Goal: Task Accomplishment & Management: Use online tool/utility

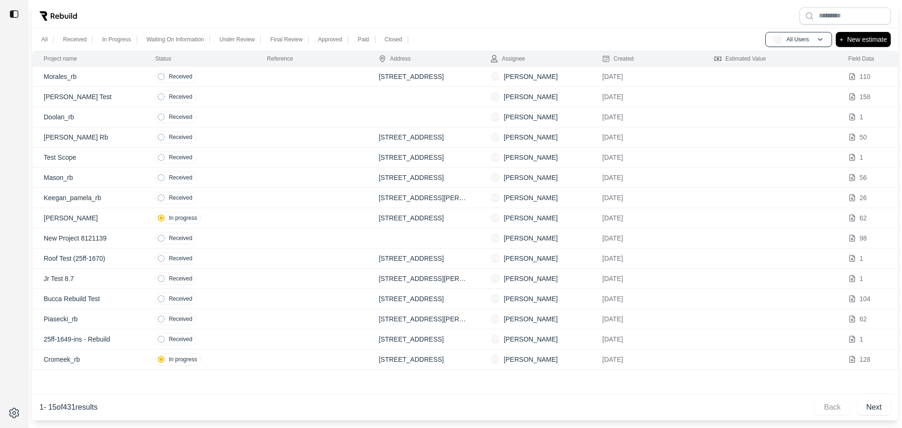
click at [121, 100] on p "[PERSON_NAME] Test" at bounding box center [88, 96] width 89 height 9
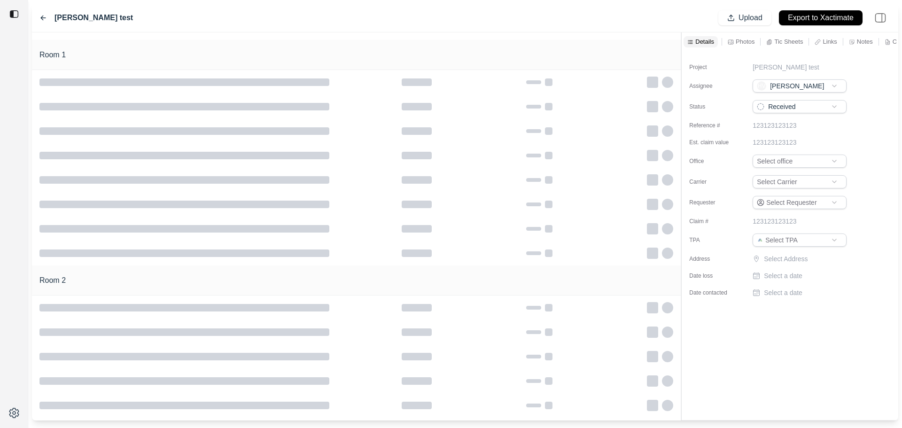
type input "**********"
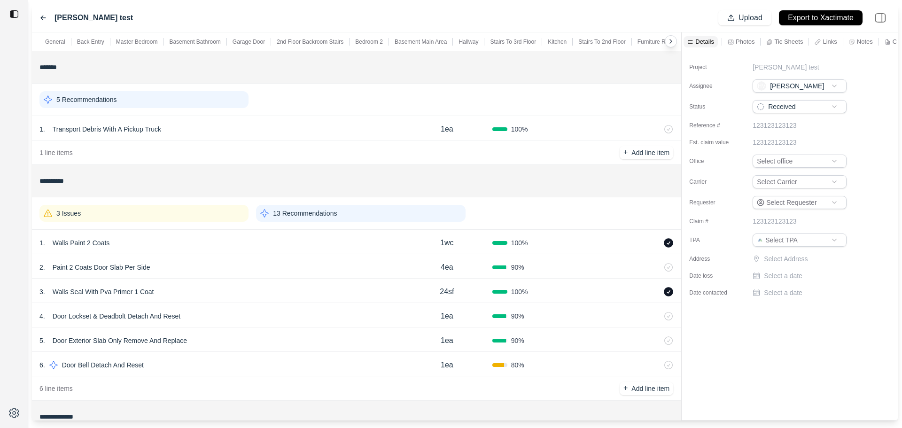
click at [312, 248] on div "1 . Walls Paint 2 Coats" at bounding box center [220, 242] width 362 height 13
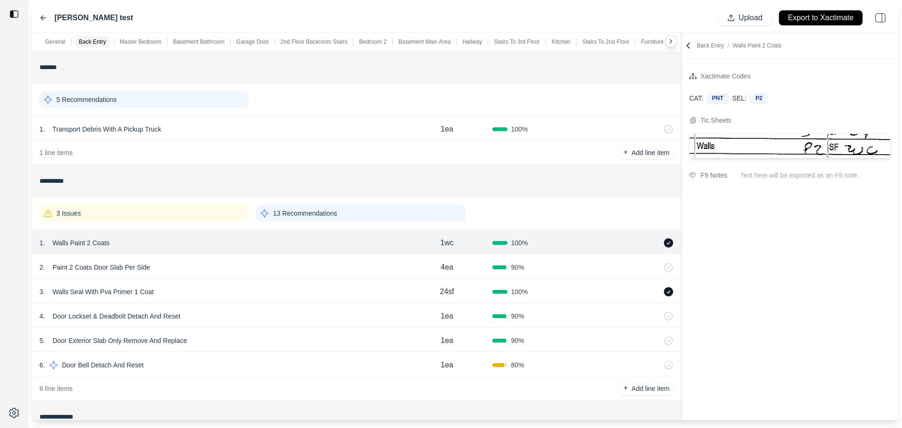
click at [286, 276] on div "2 . Paint 2 Coats Door Slab Per Side 4ea 90 %" at bounding box center [356, 266] width 648 height 24
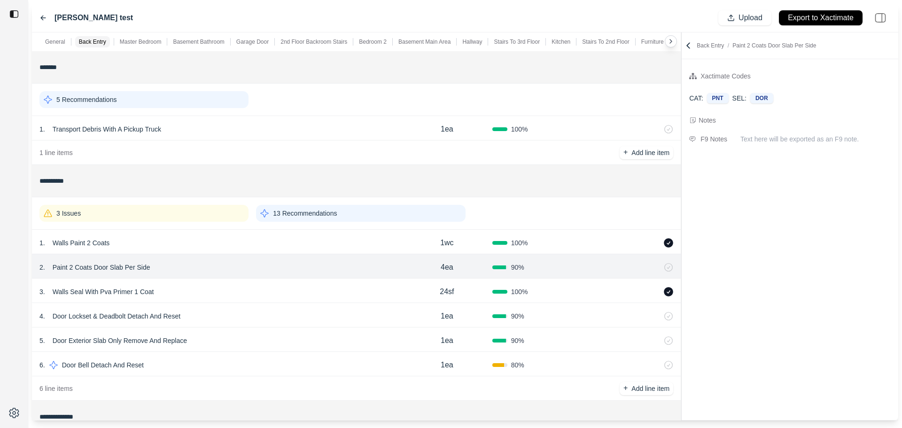
click at [290, 291] on div "3 . Walls Seal With Pva Primer 1 Coat" at bounding box center [220, 291] width 362 height 13
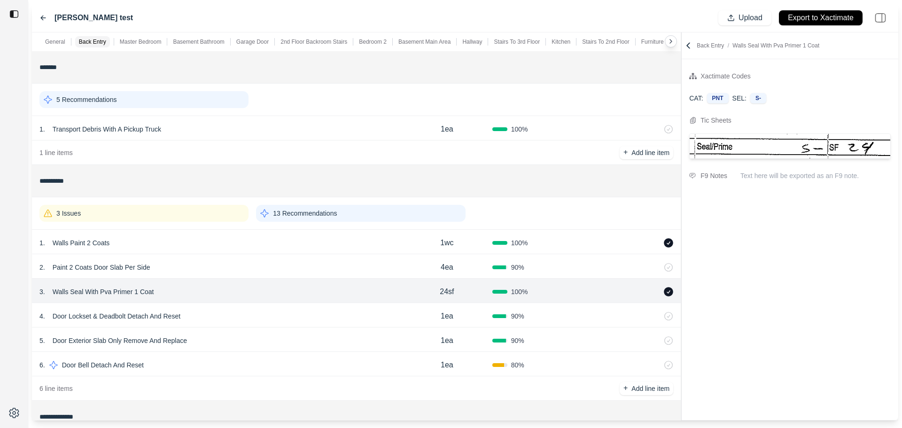
click at [301, 314] on div "4 . Door Lockset & Deadbolt Detach And Reset" at bounding box center [220, 315] width 362 height 13
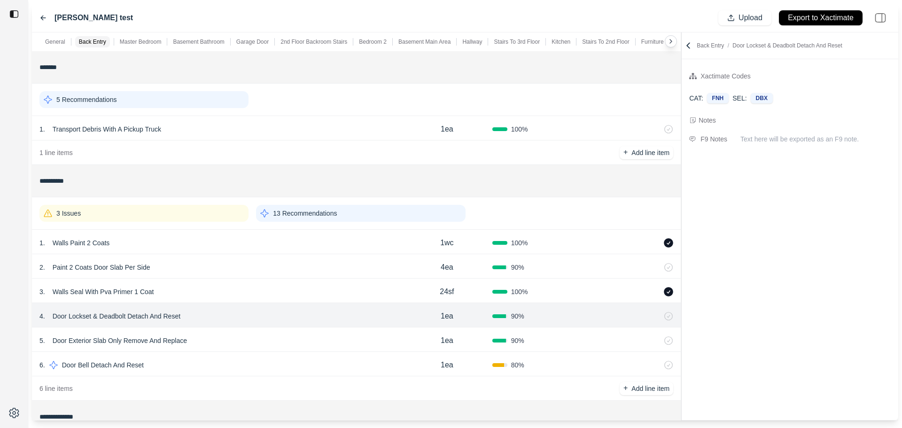
click at [308, 331] on div "5 . Door Exterior Slab Only Remove And Replace 1ea 90 %" at bounding box center [356, 339] width 648 height 24
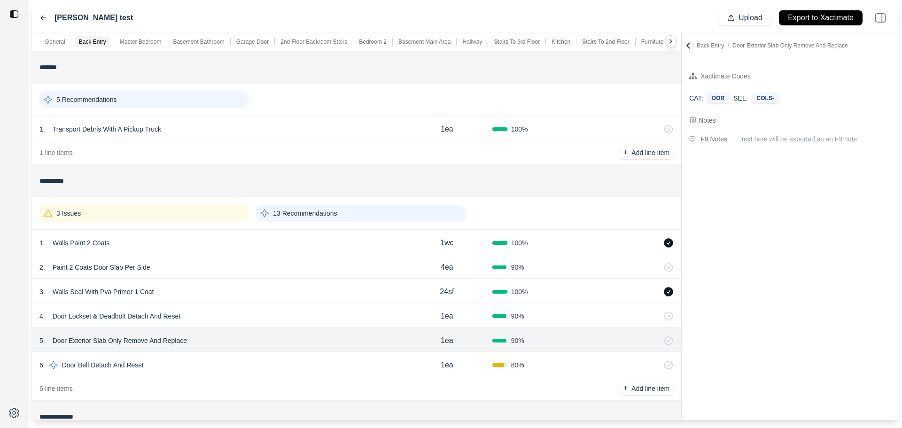
click at [232, 244] on div "1 . Walls Paint 2 Coats" at bounding box center [220, 242] width 362 height 13
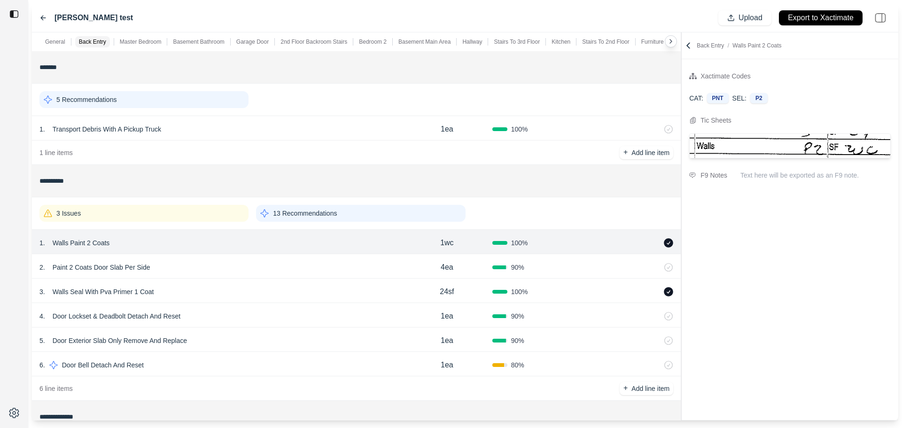
click at [247, 271] on div "2 . Paint 2 Coats Door Slab Per Side" at bounding box center [220, 267] width 362 height 13
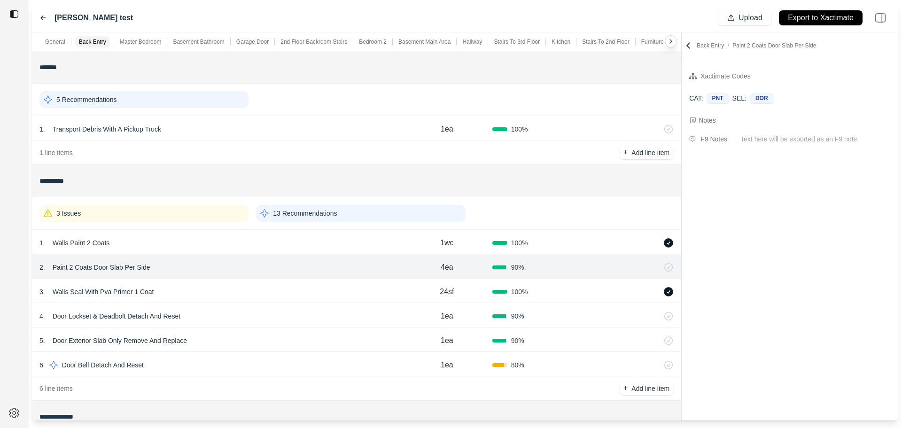
click at [238, 291] on div "3 . Walls Seal With Pva Primer 1 Coat" at bounding box center [220, 291] width 362 height 13
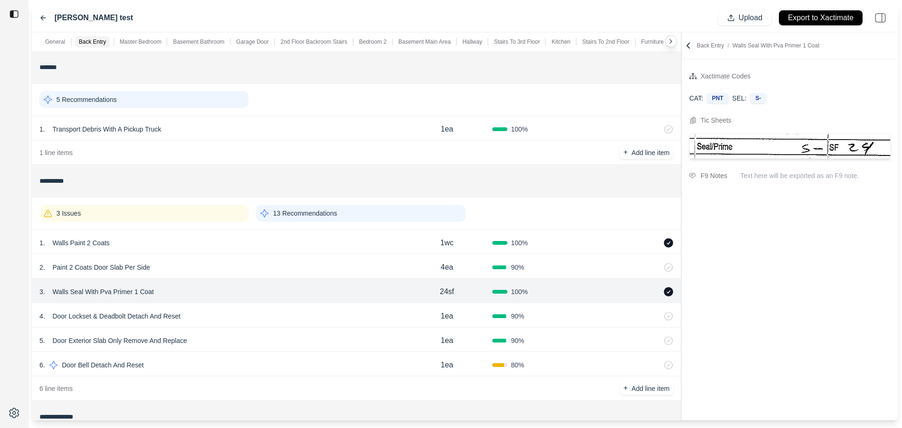
click at [261, 314] on div "4 . Door Lockset & Deadbolt Detach And Reset" at bounding box center [220, 315] width 362 height 13
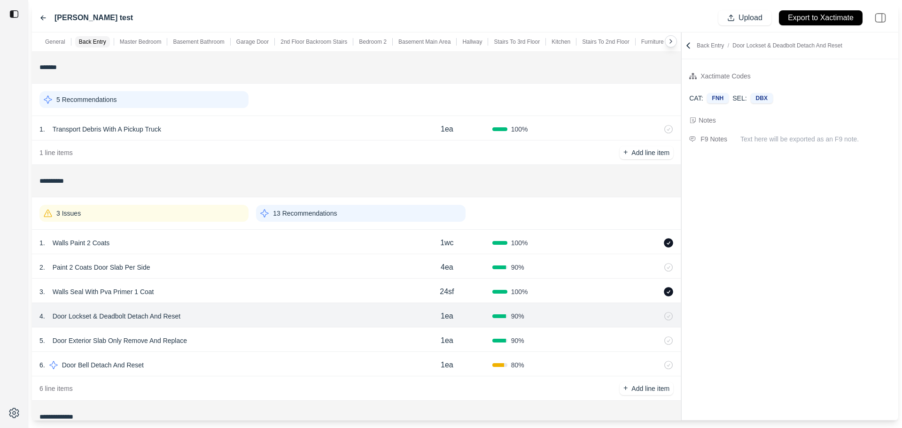
click at [294, 344] on div "5 . Door Exterior Slab Only Remove And Replace" at bounding box center [220, 340] width 362 height 13
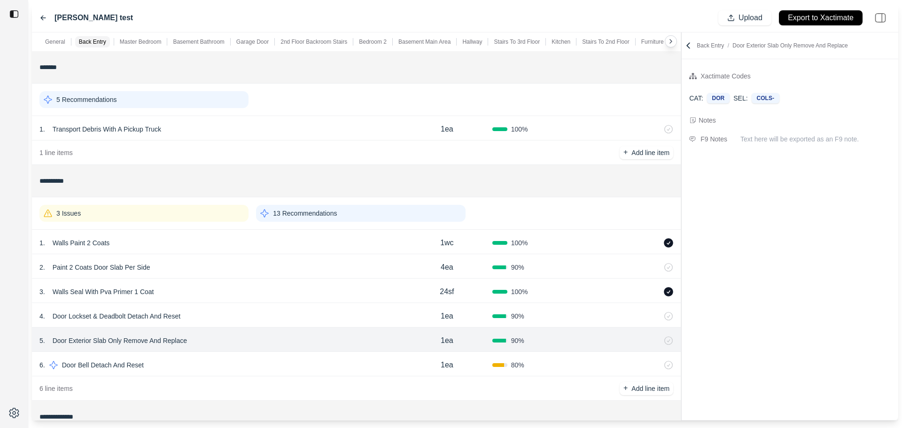
click at [278, 363] on div "6 . Door Bell Detach And Reset" at bounding box center [220, 364] width 362 height 13
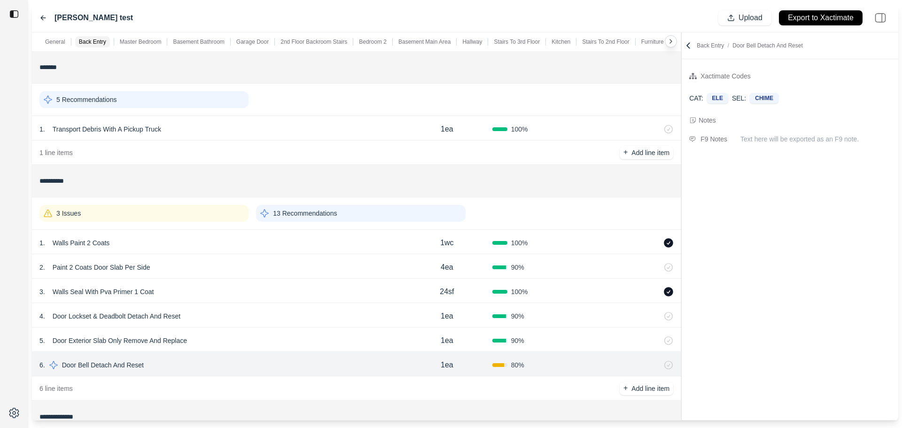
click at [298, 338] on div "5 . Door Exterior Slab Only Remove And Replace" at bounding box center [220, 340] width 362 height 13
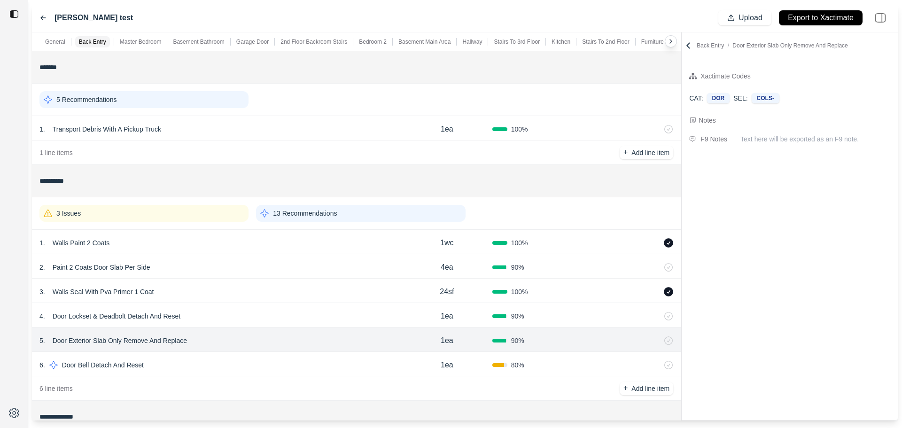
click at [302, 317] on div "4 . Door Lockset & Deadbolt Detach And Reset" at bounding box center [220, 315] width 362 height 13
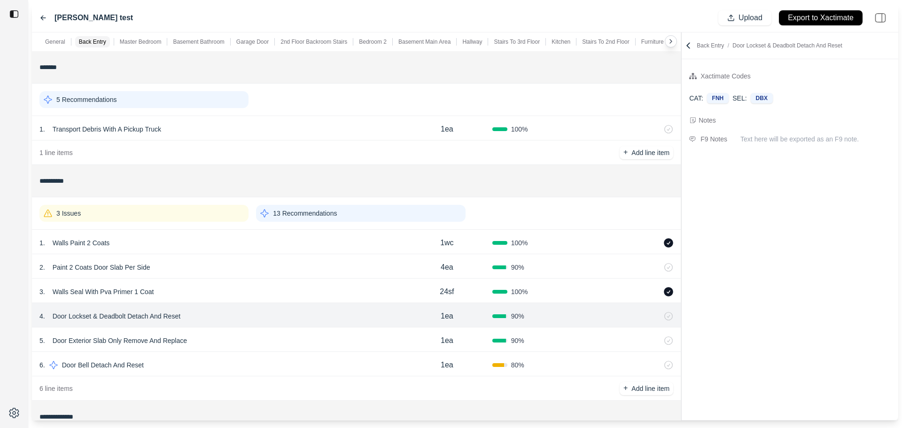
click at [310, 292] on div "3 . Walls Seal With Pva Primer 1 Coat" at bounding box center [220, 291] width 362 height 13
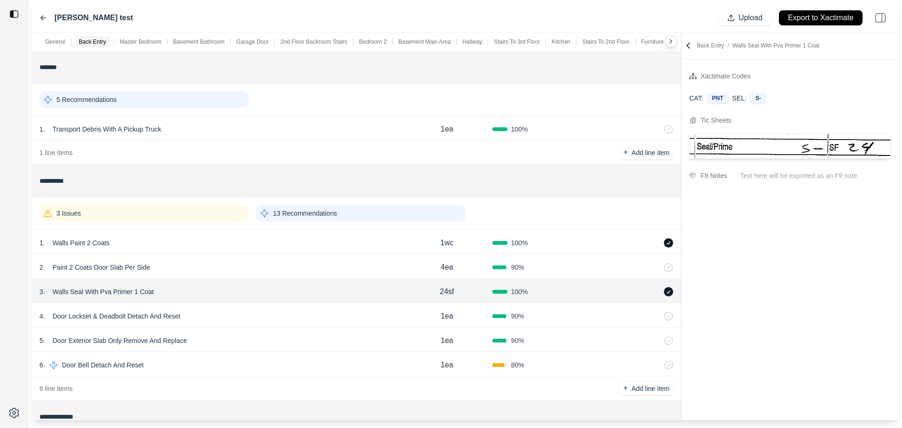
click at [315, 268] on div "2 . Paint 2 Coats Door Slab Per Side" at bounding box center [220, 267] width 362 height 13
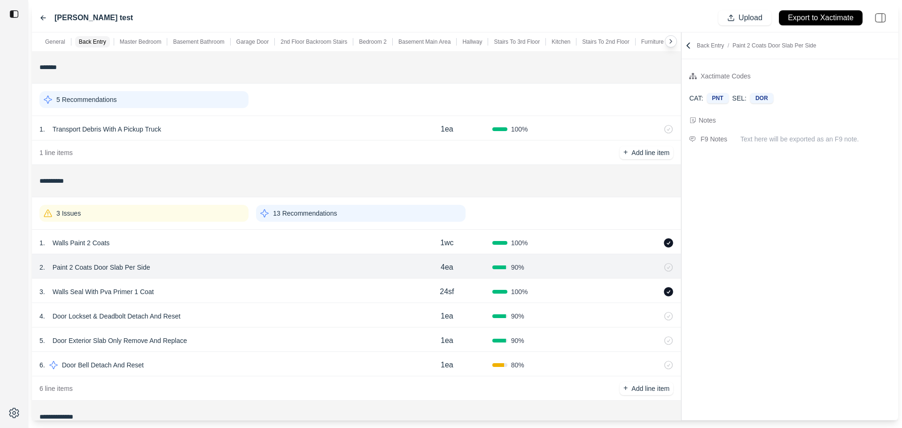
click at [323, 239] on div "1 . Walls Paint 2 Coats" at bounding box center [220, 242] width 362 height 13
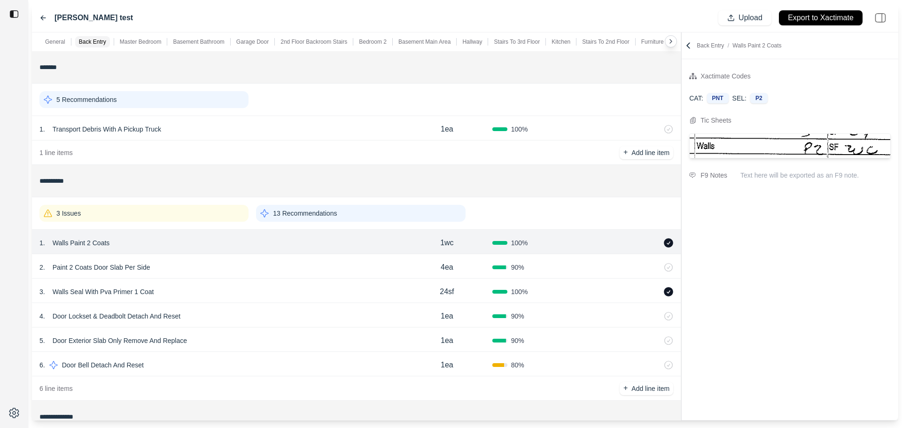
click at [324, 264] on div "2 . Paint 2 Coats Door Slab Per Side" at bounding box center [220, 267] width 362 height 13
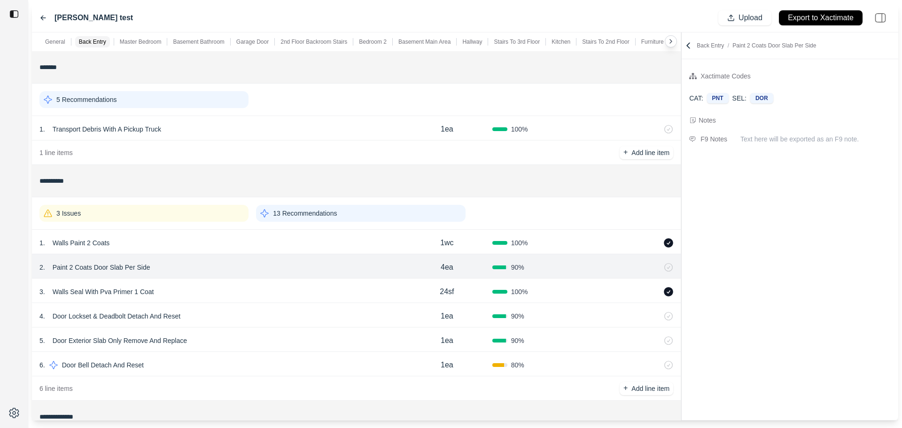
scroll to position [94, 0]
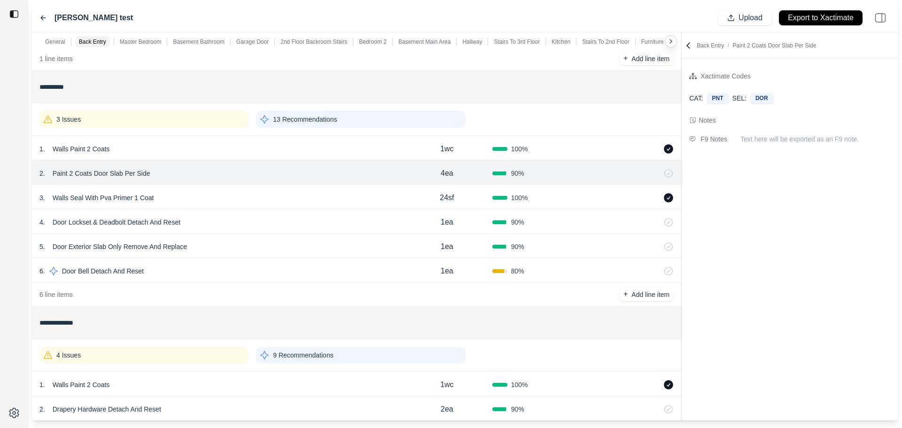
click at [358, 161] on div "2 . Paint 2 Coats Door Slab Per Side 4ea 90 %" at bounding box center [356, 172] width 648 height 24
click at [361, 154] on div "1 . Walls Paint 2 Coats" at bounding box center [220, 148] width 362 height 13
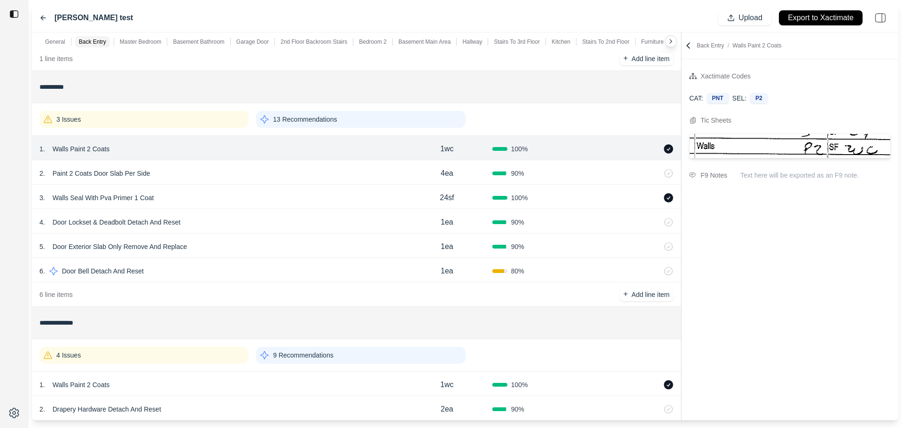
click at [388, 178] on div "2 . Paint 2 Coats Door Slab Per Side" at bounding box center [220, 173] width 362 height 13
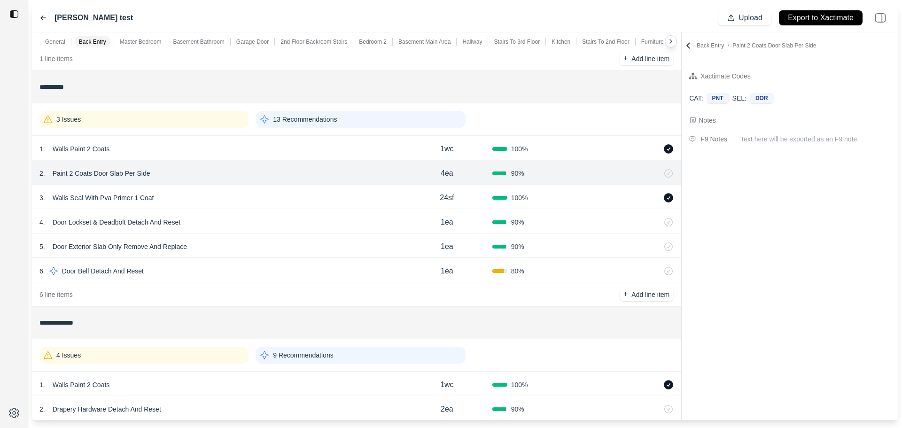
click at [339, 150] on div "1 . Walls Paint 2 Coats" at bounding box center [220, 148] width 362 height 13
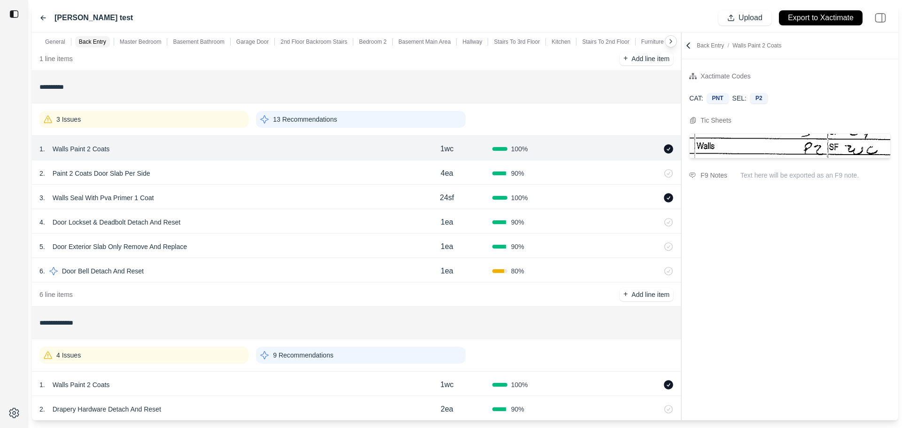
click at [319, 204] on div "3 . Walls Seal With Pva Primer 1 Coat" at bounding box center [220, 197] width 362 height 13
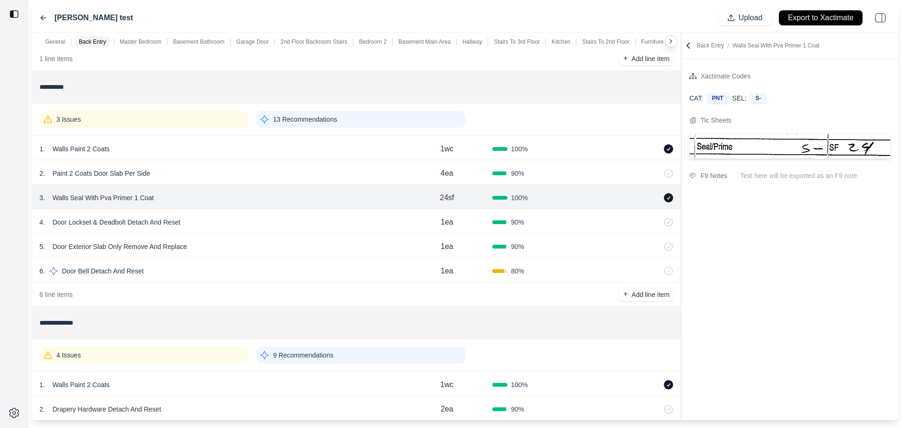
click at [221, 126] on div "3 Issues" at bounding box center [143, 119] width 209 height 17
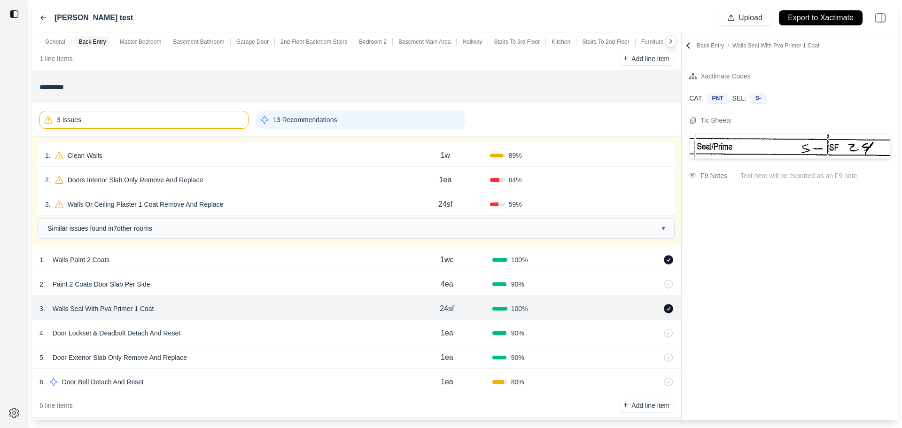
click at [211, 119] on div "3 Issues" at bounding box center [143, 120] width 209 height 18
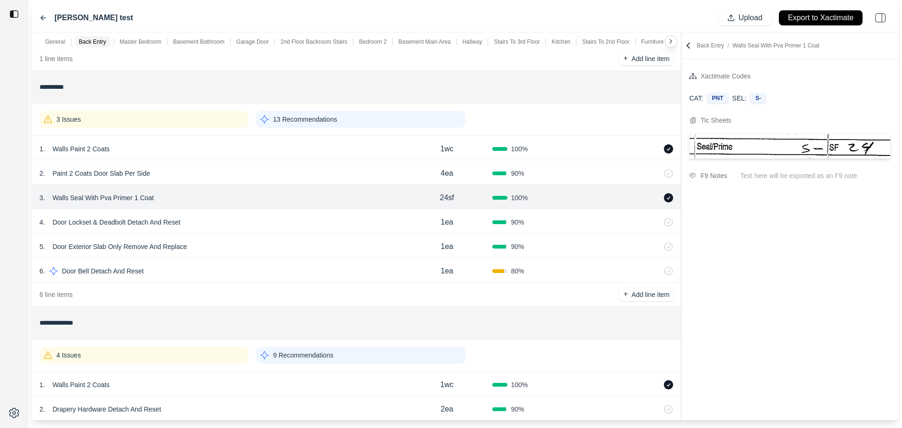
click at [209, 122] on div "3 Issues" at bounding box center [143, 119] width 209 height 17
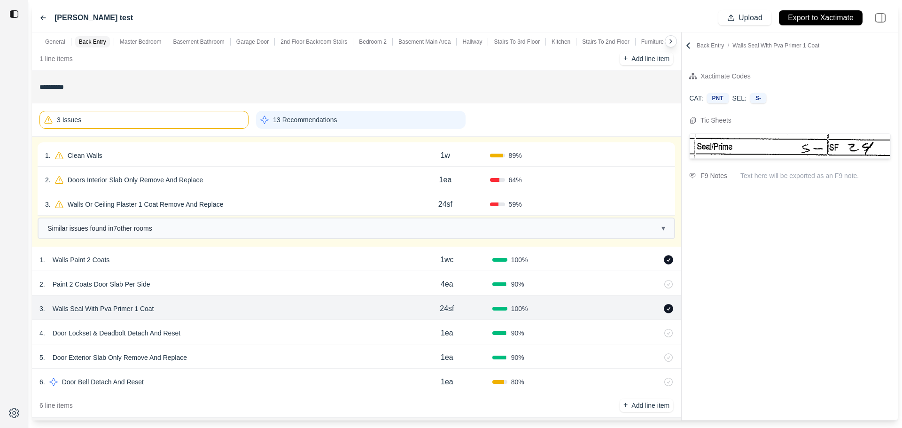
click at [247, 156] on div "1 . Clean Walls" at bounding box center [222, 155] width 355 height 13
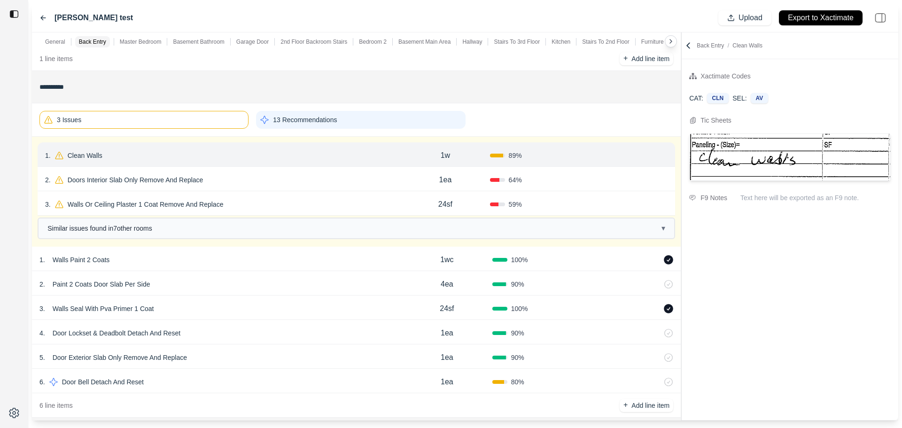
click at [276, 183] on div "2 . Doors Interior Slab Only Remove And Replace" at bounding box center [222, 179] width 355 height 13
select select "*"
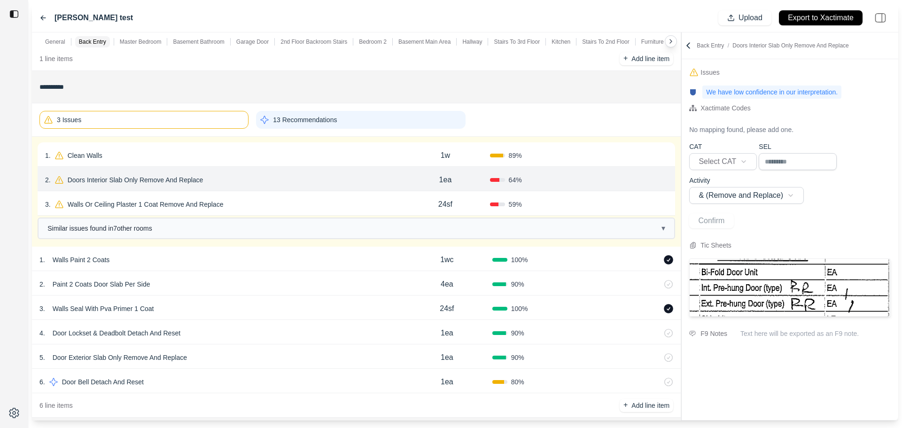
click at [283, 206] on div "3 . Walls Or Ceiling Plaster 1 Coat Remove And Replace" at bounding box center [222, 204] width 355 height 13
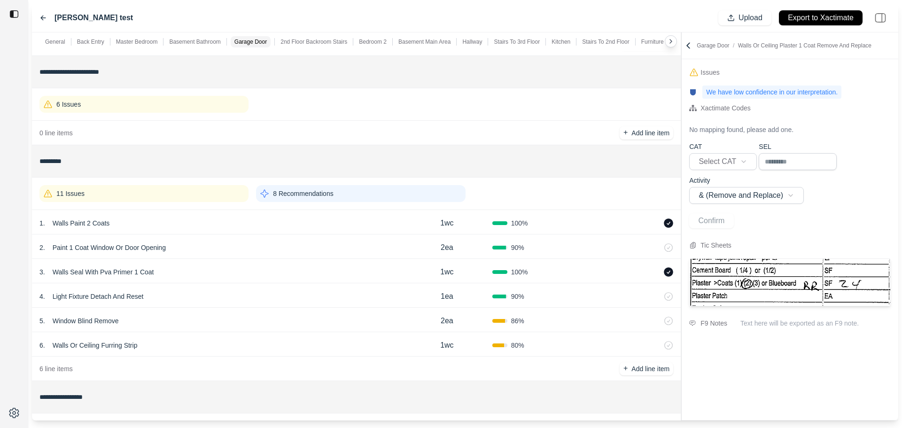
scroll to position [892, 0]
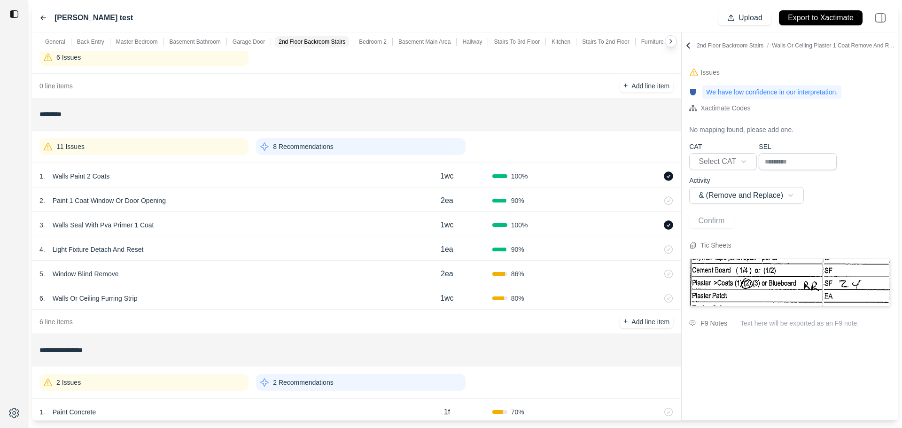
click at [279, 205] on div "2 . Paint 1 Coat Window Or Door Opening" at bounding box center [220, 200] width 362 height 13
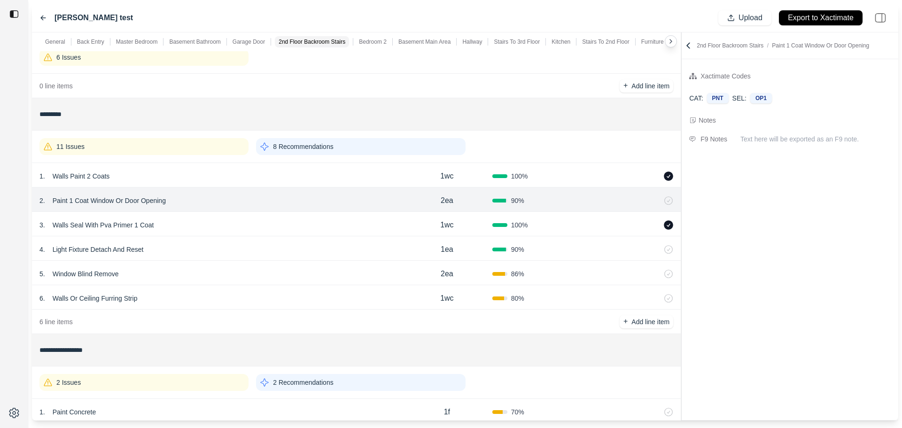
click at [293, 175] on div "1 . Walls Paint 2 Coats" at bounding box center [220, 176] width 362 height 13
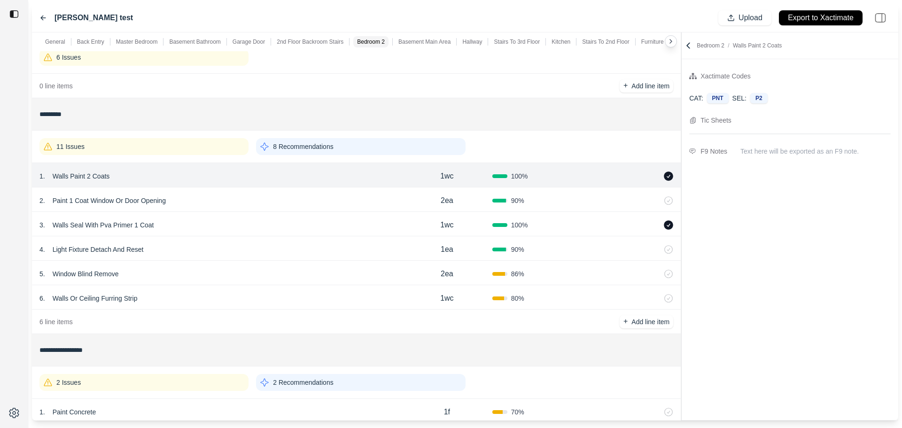
click at [294, 200] on div "2 . Paint 1 Coat Window Or Door Opening" at bounding box center [220, 200] width 362 height 13
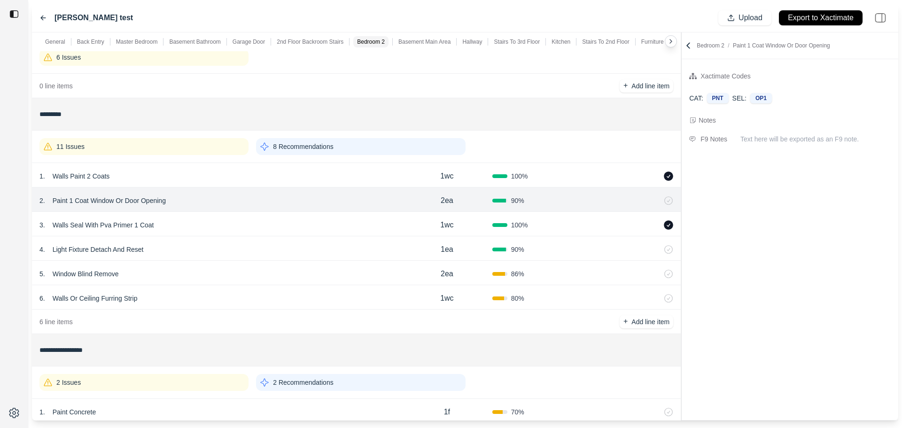
click at [292, 223] on div "3 . Walls Seal With Pva Primer 1 Coat" at bounding box center [220, 224] width 362 height 13
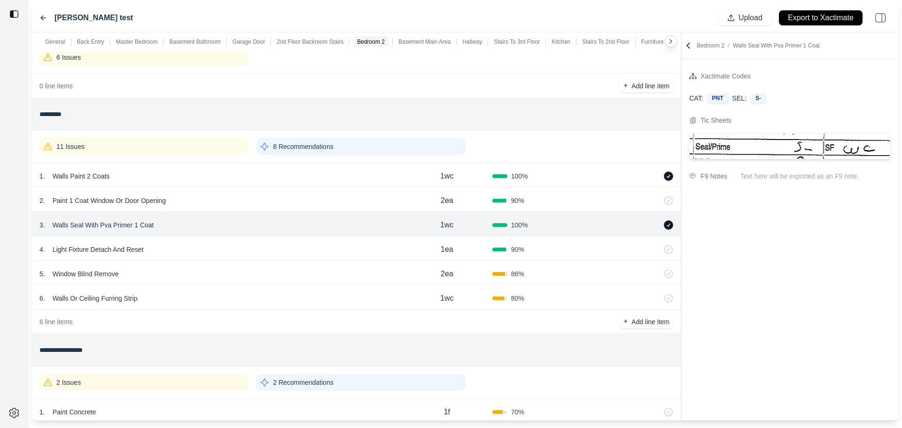
click at [292, 240] on div "4 . Light Fixture Detach And Reset 1ea 90 %" at bounding box center [356, 248] width 648 height 24
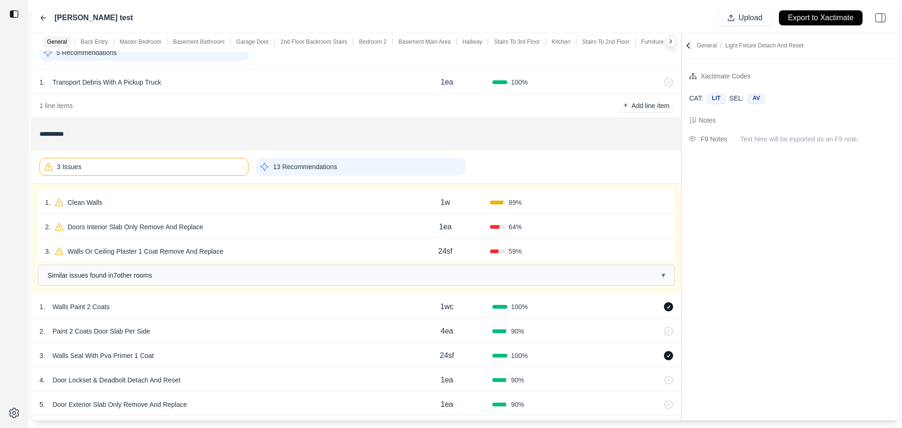
scroll to position [0, 0]
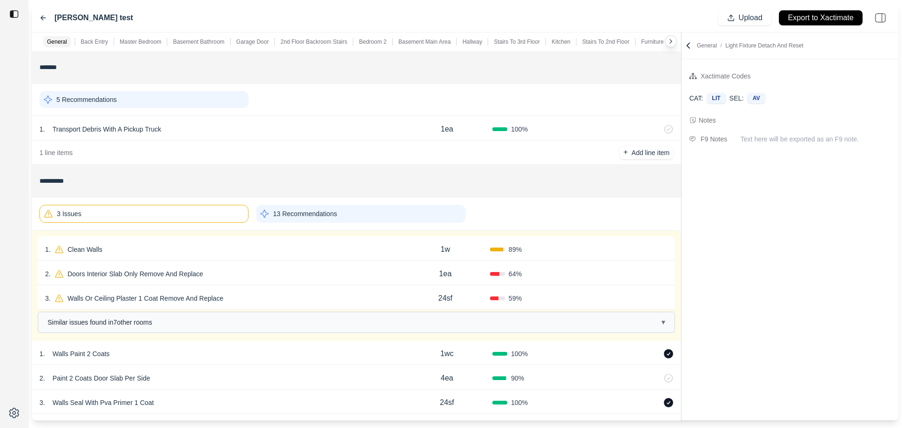
click at [262, 296] on div "3 . Walls Or Ceiling Plaster 1 Coat Remove And Replace" at bounding box center [222, 298] width 355 height 13
select select "*"
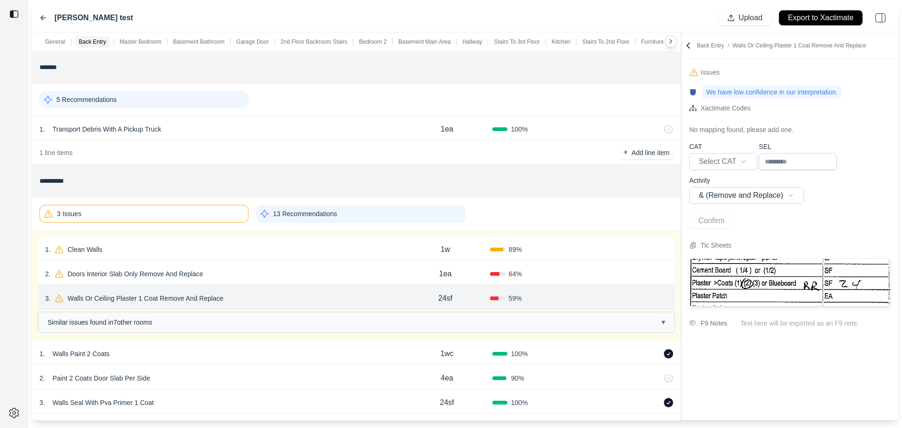
click at [268, 308] on div "3 . Walls Or Ceiling Plaster 1 Coat Remove And Replace 24sf 59 % Confirm" at bounding box center [356, 297] width 637 height 24
click at [176, 216] on div "3 Issues" at bounding box center [143, 214] width 209 height 18
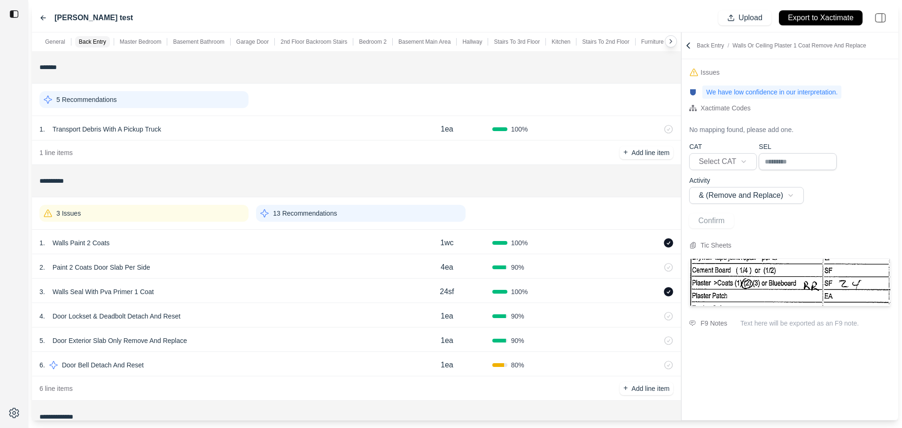
click at [539, 215] on div "3 Issues 13 Recommendations" at bounding box center [355, 213] width 633 height 24
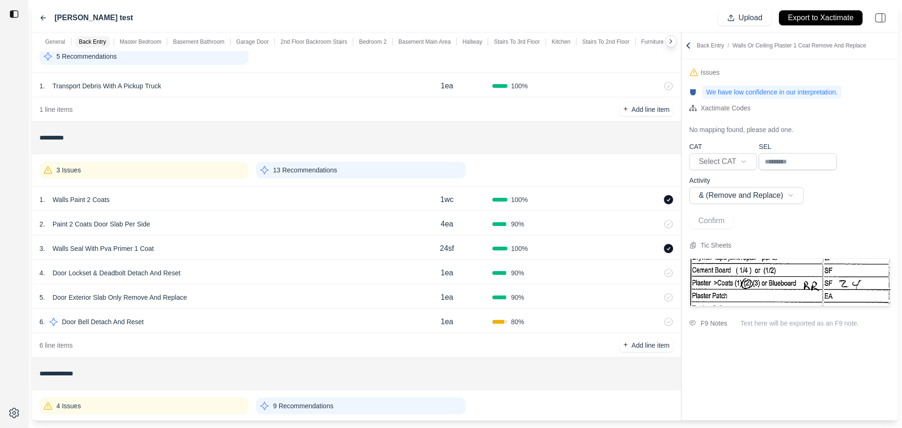
scroll to position [47, 0]
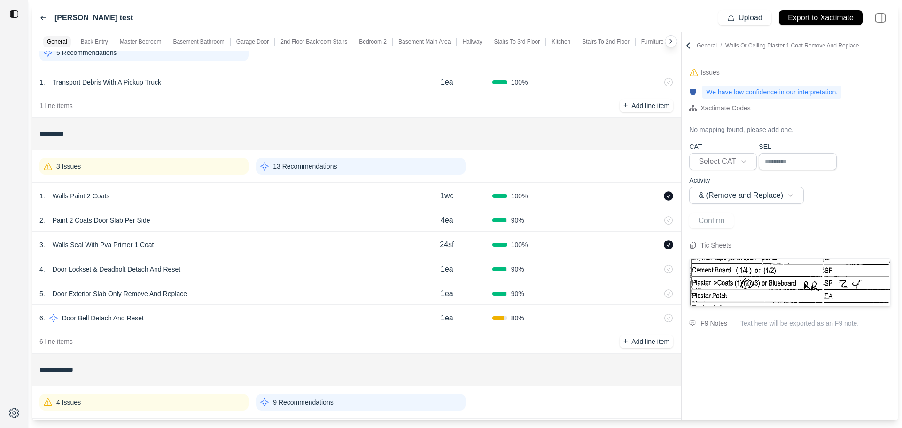
click at [403, 223] on div "4ea" at bounding box center [446, 220] width 91 height 19
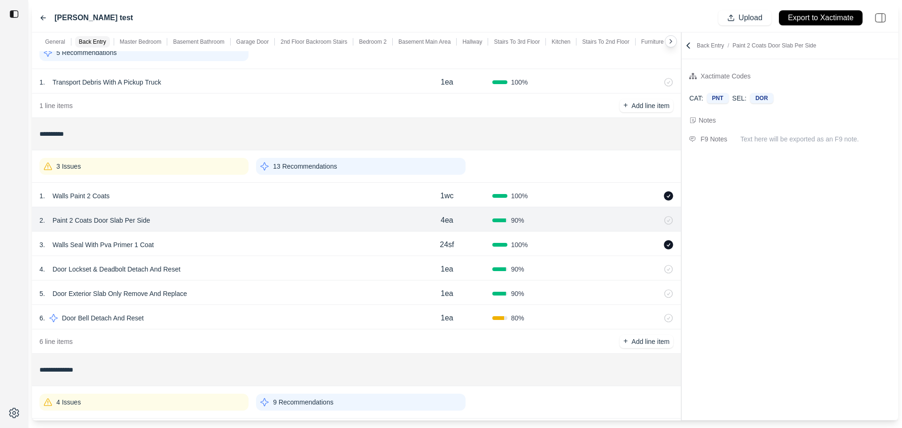
click at [535, 163] on div "3 Issues 13 Recommendations" at bounding box center [355, 166] width 633 height 24
click at [447, 243] on p "24sf" at bounding box center [446, 244] width 14 height 11
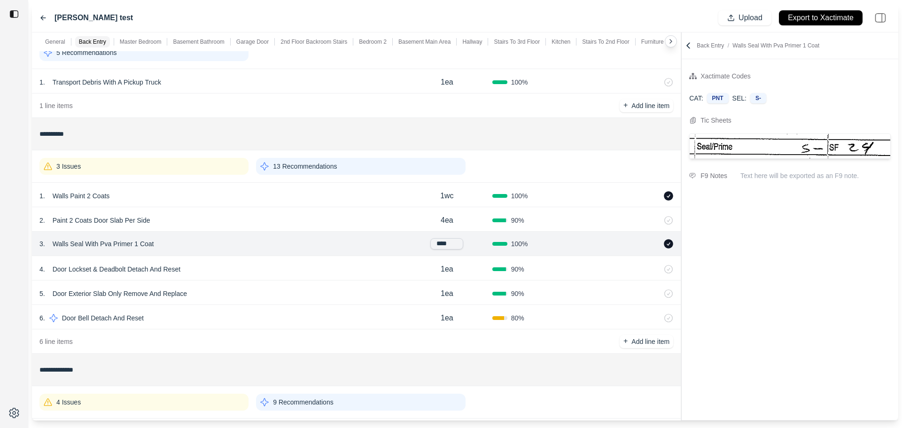
drag, startPoint x: 454, startPoint y: 244, endPoint x: 440, endPoint y: 246, distance: 13.2
click at [440, 246] on input "****" at bounding box center [446, 243] width 33 height 11
type input "****"
click at [440, 248] on p "24sf" at bounding box center [446, 244] width 14 height 11
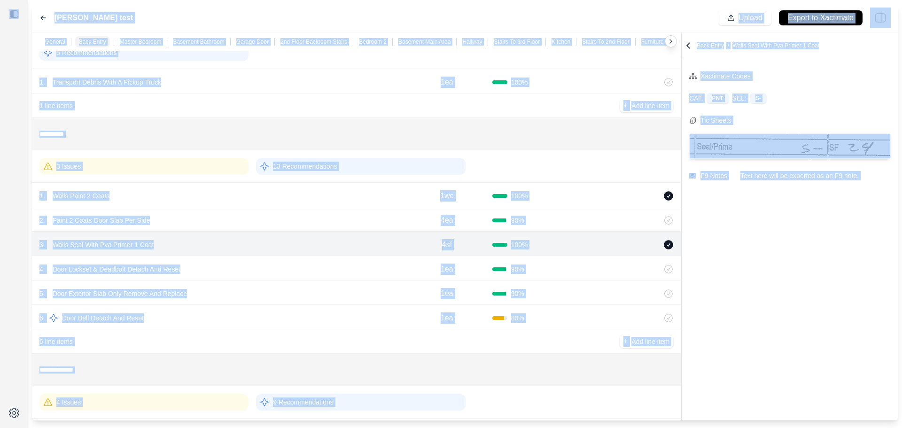
click at [460, 244] on div "4sf" at bounding box center [446, 244] width 91 height 19
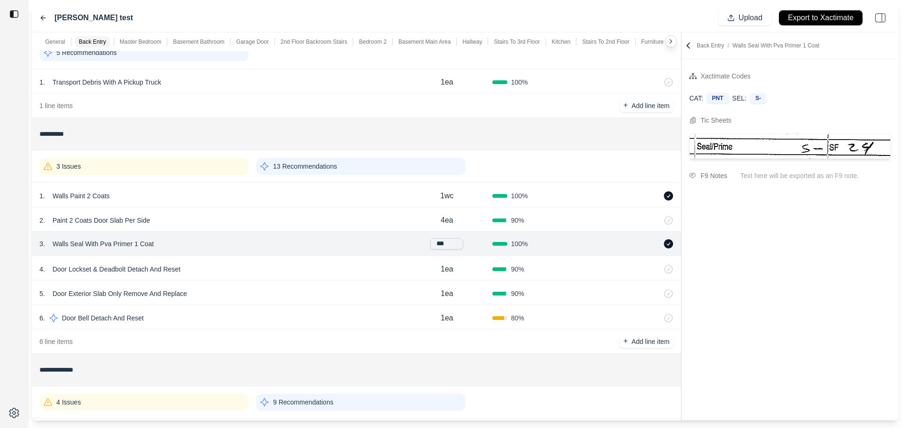
click at [460, 244] on input "***" at bounding box center [446, 243] width 33 height 11
type input "****"
click at [453, 244] on div "4sf" at bounding box center [446, 244] width 91 height 19
type input "***"
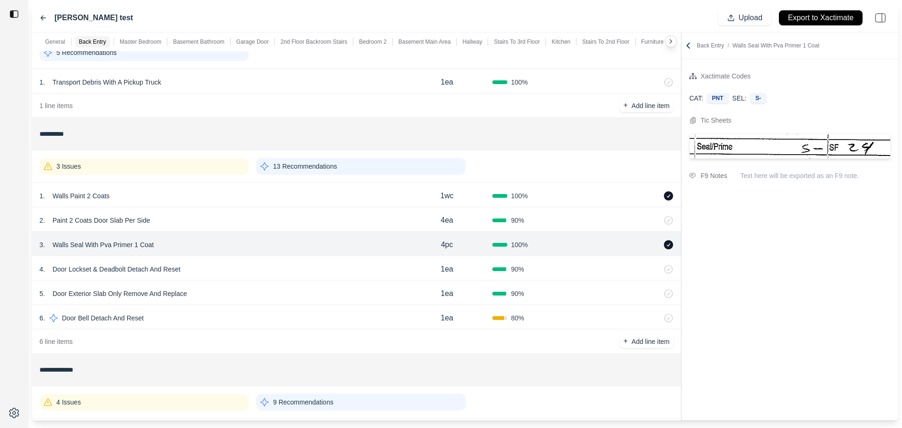
click at [469, 244] on div "4pc" at bounding box center [446, 244] width 91 height 19
drag, startPoint x: 448, startPoint y: 243, endPoint x: 440, endPoint y: 243, distance: 8.5
click at [440, 243] on input "***" at bounding box center [446, 243] width 33 height 11
type input "****"
click at [436, 245] on div "4pc" at bounding box center [446, 244] width 91 height 19
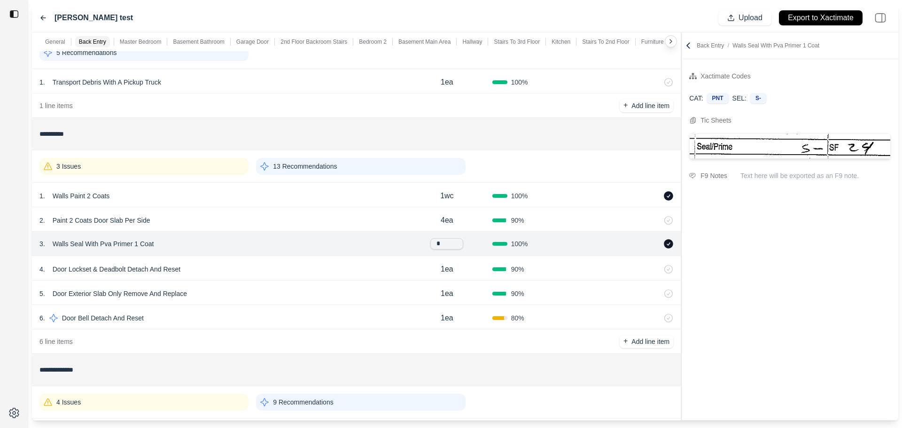
type input "**"
click at [547, 171] on div "3 Issues 13 Recommendations" at bounding box center [355, 166] width 633 height 24
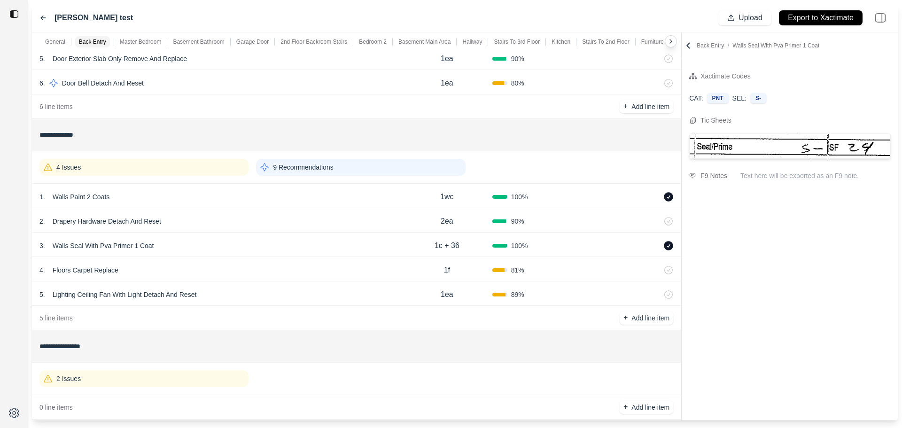
click at [199, 162] on div "4 Issues" at bounding box center [143, 167] width 209 height 17
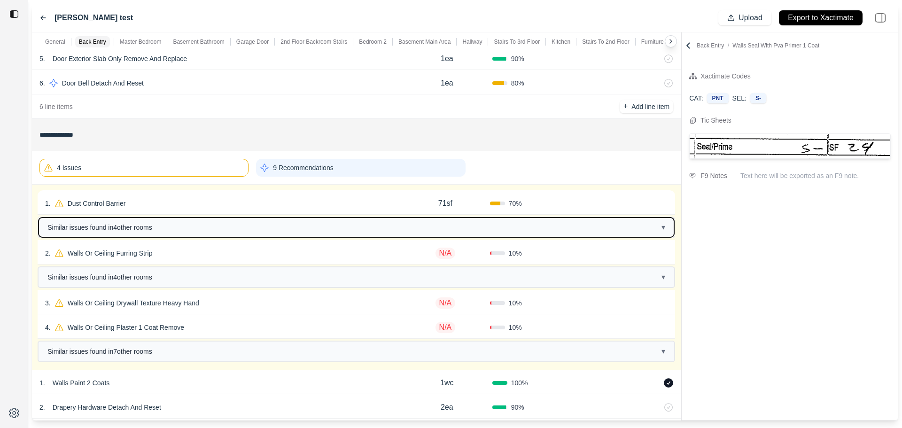
click at [207, 223] on button "Similar issues found in 4 other room s ▾" at bounding box center [356, 227] width 635 height 20
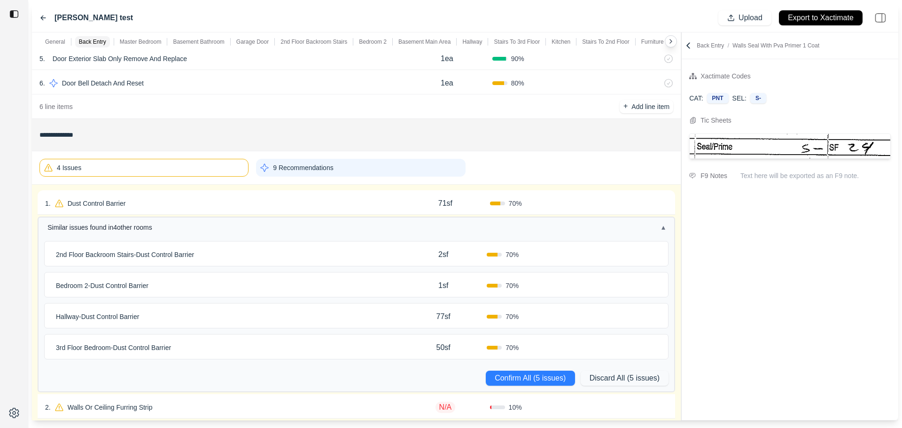
click at [16, 254] on div at bounding box center [14, 214] width 28 height 428
click at [106, 206] on p "Dust Control Barrier" at bounding box center [97, 203] width 66 height 13
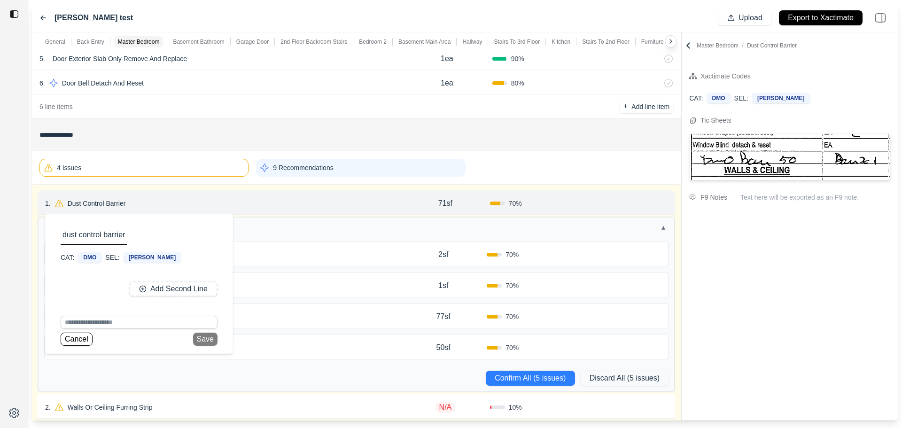
click at [276, 206] on div "1 . Dust Control Barrier dust control barrier CAT: DMO SEL: [PERSON_NAME] Add S…" at bounding box center [222, 203] width 355 height 13
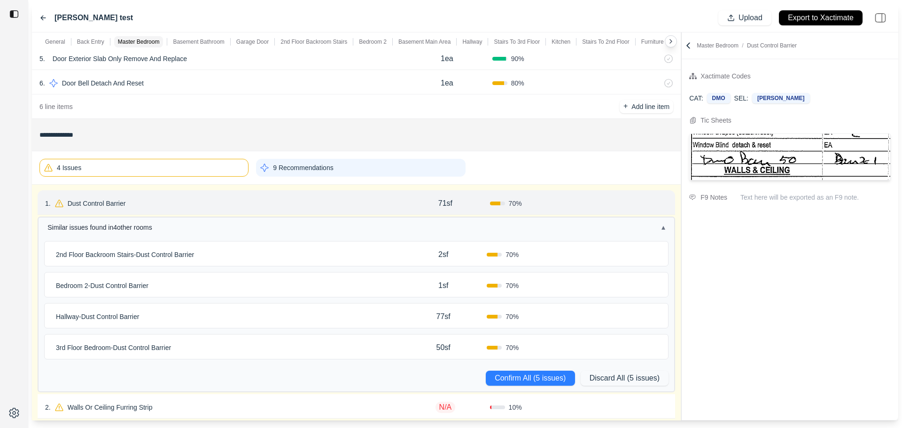
click at [164, 317] on div "Hallway - Dust Control Barrier" at bounding box center [225, 316] width 347 height 13
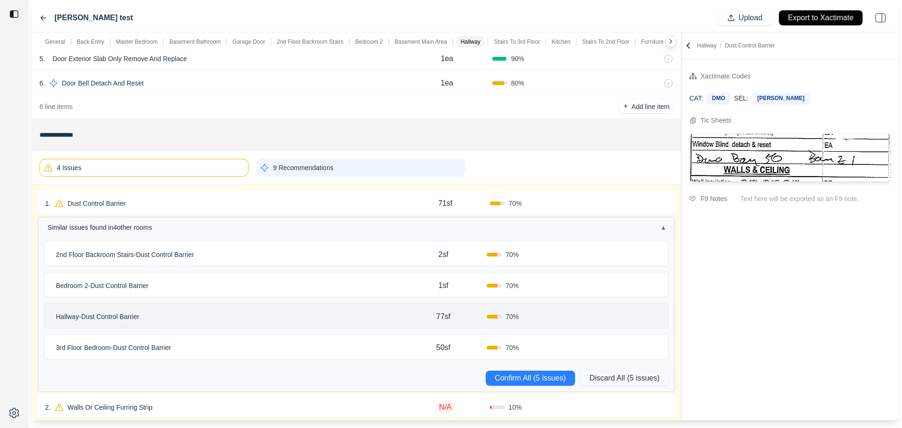
click at [128, 320] on p "Hallway - Dust Control Barrier" at bounding box center [97, 316] width 91 height 13
click at [17, 331] on div at bounding box center [14, 214] width 28 height 428
click at [179, 316] on div "Hallway - Dust Control Barrier" at bounding box center [225, 316] width 347 height 13
click at [187, 203] on div "1 . Dust Control Barrier" at bounding box center [222, 203] width 355 height 13
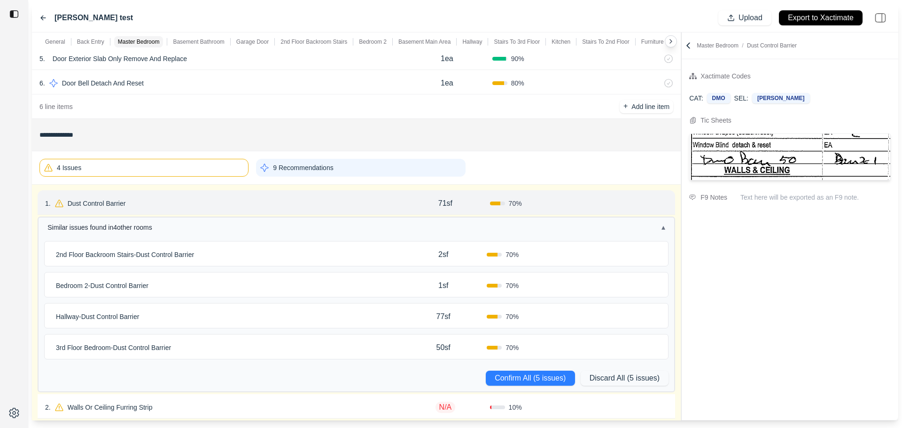
click at [223, 208] on div "1 . Dust Control Barrier" at bounding box center [222, 203] width 355 height 13
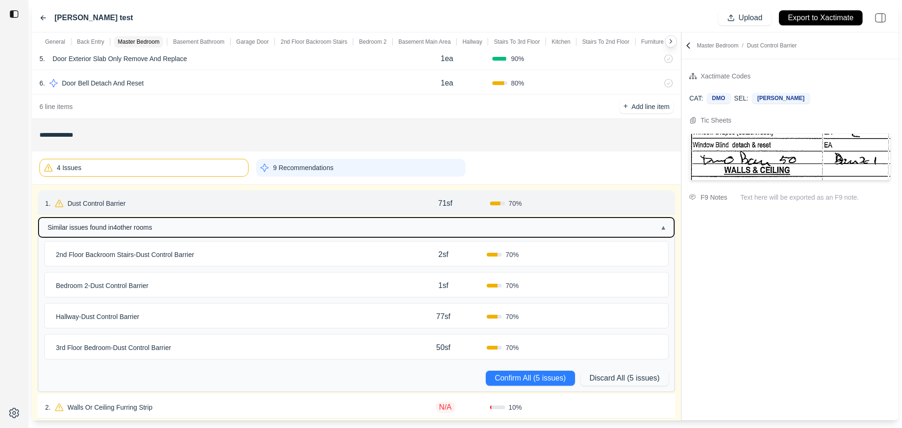
click at [664, 227] on span "▴" at bounding box center [663, 227] width 4 height 11
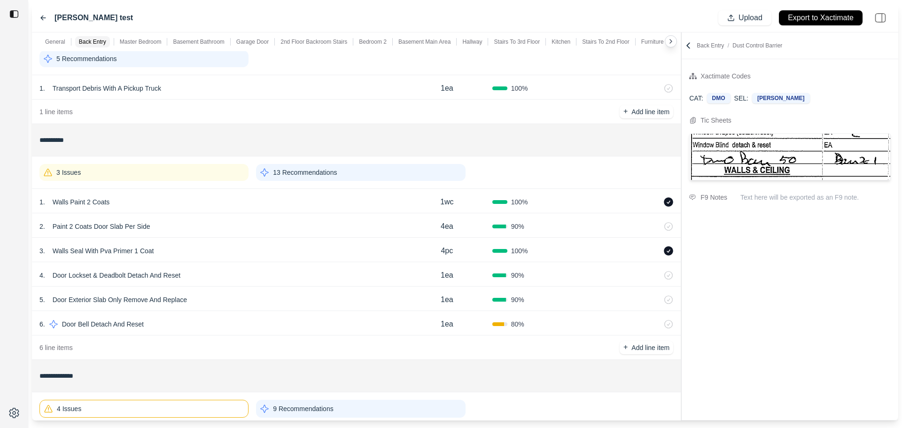
scroll to position [0, 0]
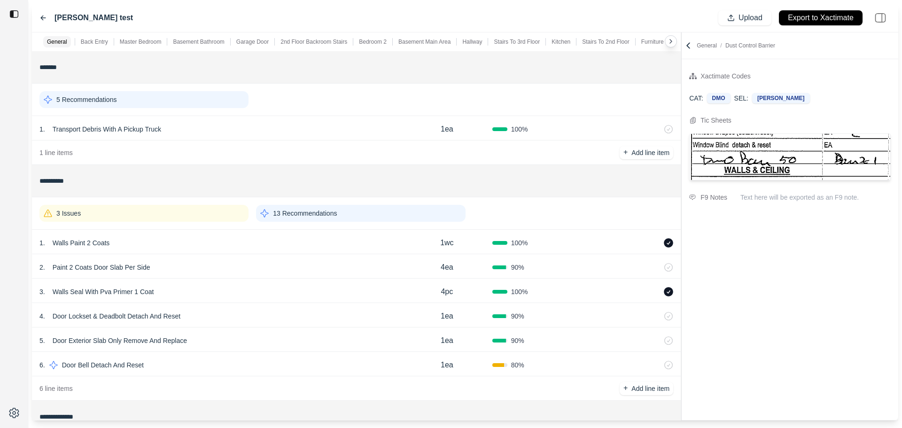
click at [172, 246] on div "1 . Walls Paint 2 Coats" at bounding box center [220, 242] width 362 height 13
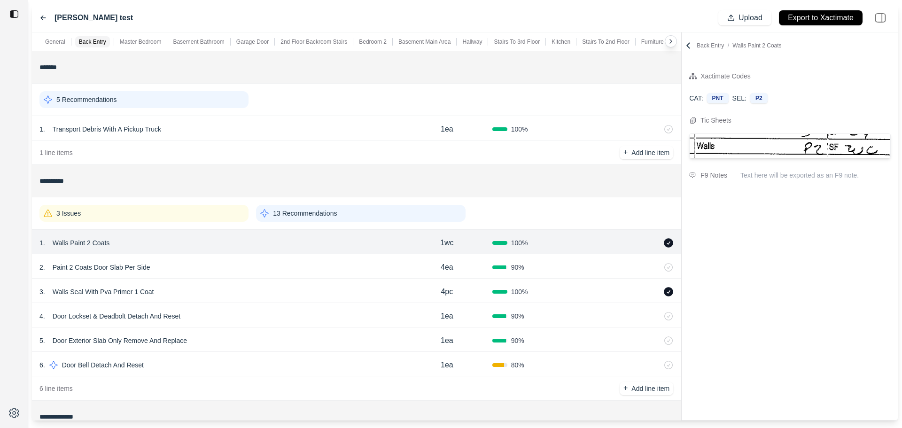
click at [138, 218] on div "3 Issues" at bounding box center [143, 213] width 209 height 17
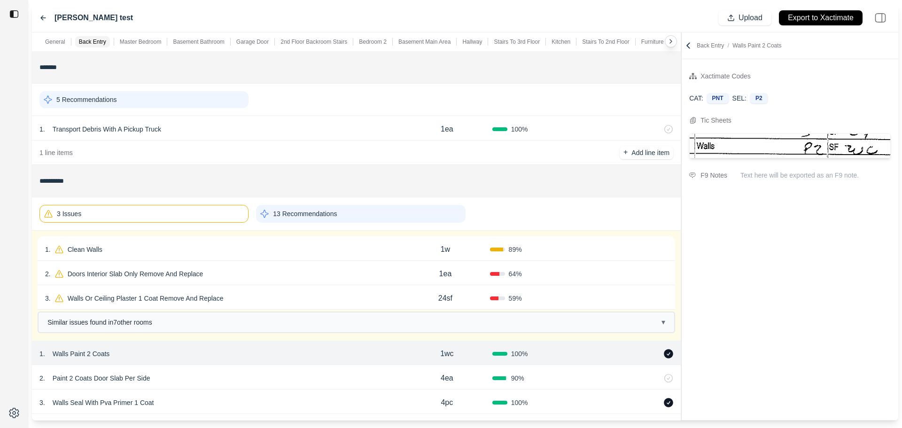
click at [202, 215] on div "3 Issues" at bounding box center [143, 214] width 209 height 18
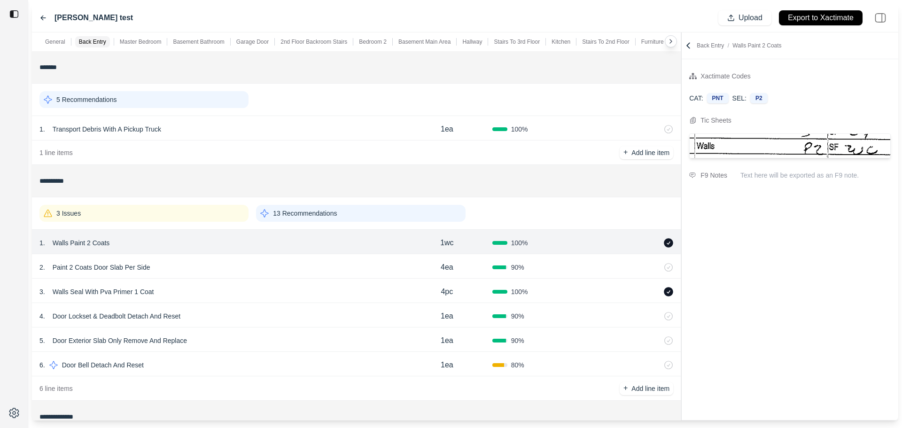
click at [152, 242] on div "1 . Walls Paint 2 Coats" at bounding box center [220, 242] width 362 height 13
click at [185, 208] on div "3 Issues" at bounding box center [143, 213] width 209 height 17
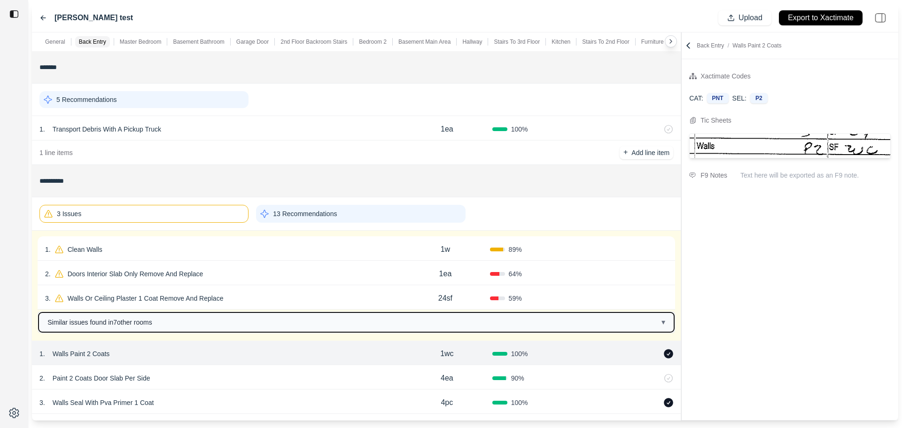
click at [200, 317] on button "Similar issues found in 7 other room s ▾" at bounding box center [356, 322] width 635 height 20
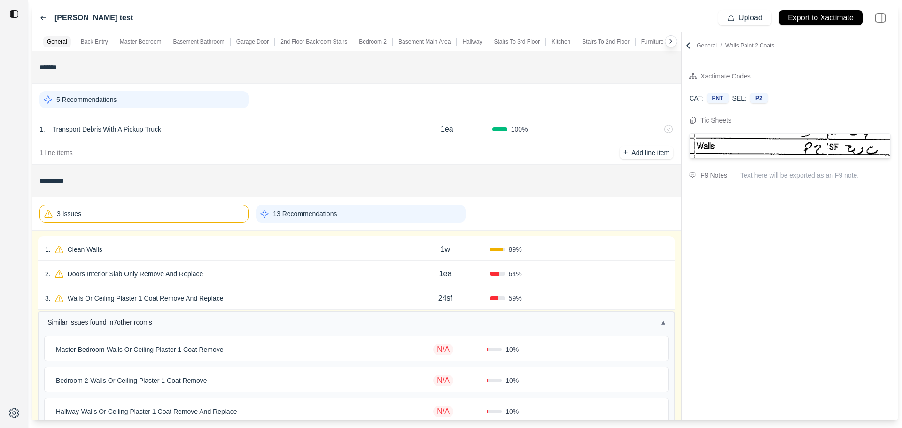
click at [202, 311] on div "3 . Walls Or Ceiling Plaster 1 Coat Remove And Replace 24sf 59 % Confirm Simila…" at bounding box center [356, 433] width 637 height 297
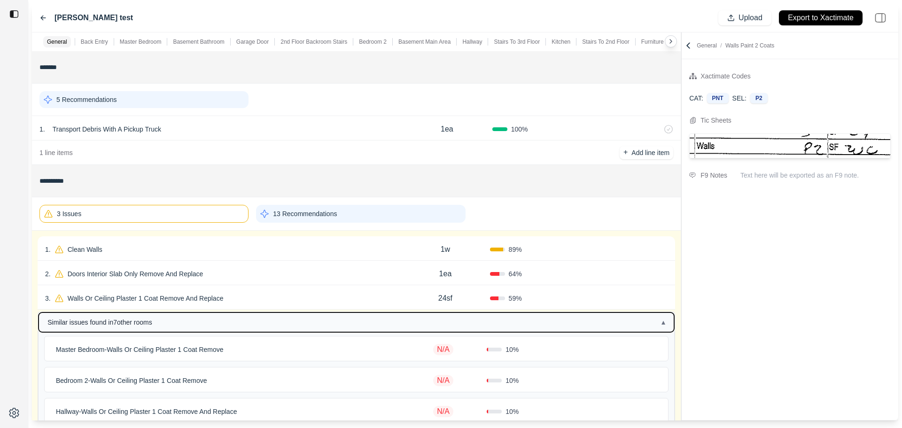
click at [203, 316] on button "Similar issues found in 7 other room s ▴" at bounding box center [356, 322] width 635 height 20
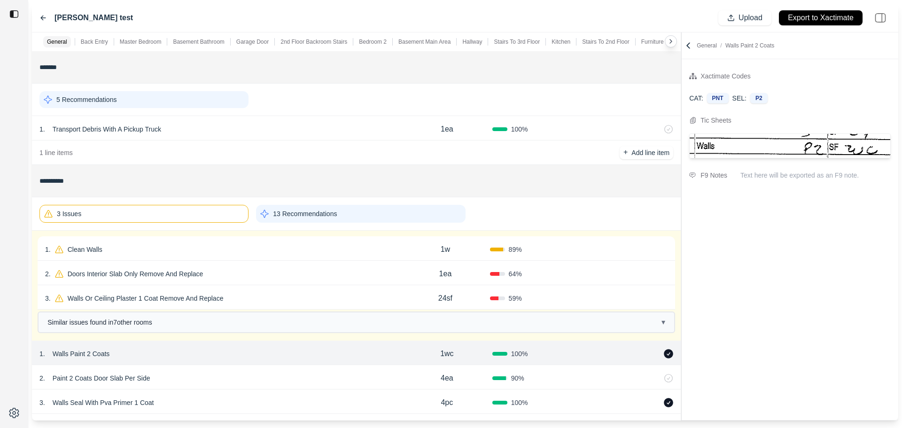
click at [190, 207] on div "3 Issues" at bounding box center [143, 214] width 209 height 18
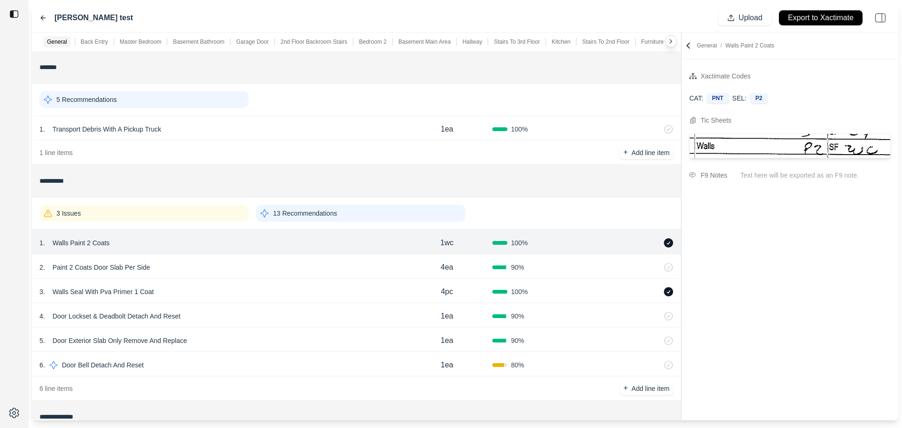
click at [295, 245] on div "1 . Walls Paint 2 Coats" at bounding box center [220, 242] width 362 height 13
click at [235, 217] on div "3 Issues" at bounding box center [143, 213] width 209 height 17
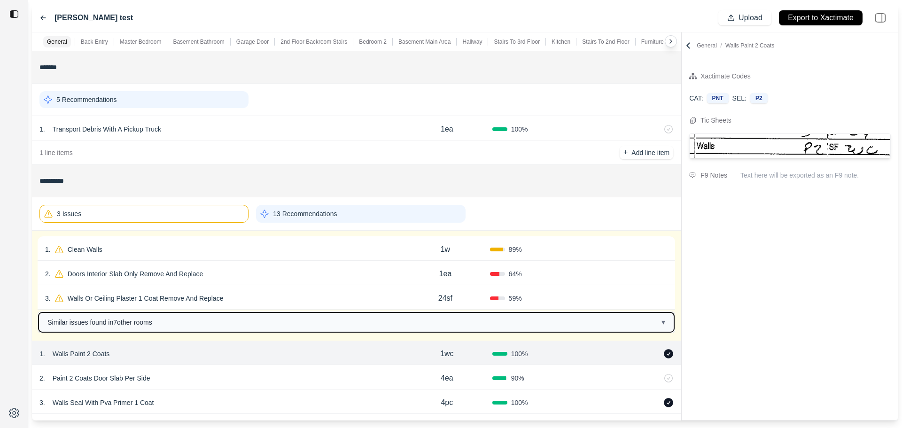
click at [319, 318] on button "Similar issues found in 7 other room s ▾" at bounding box center [356, 322] width 635 height 20
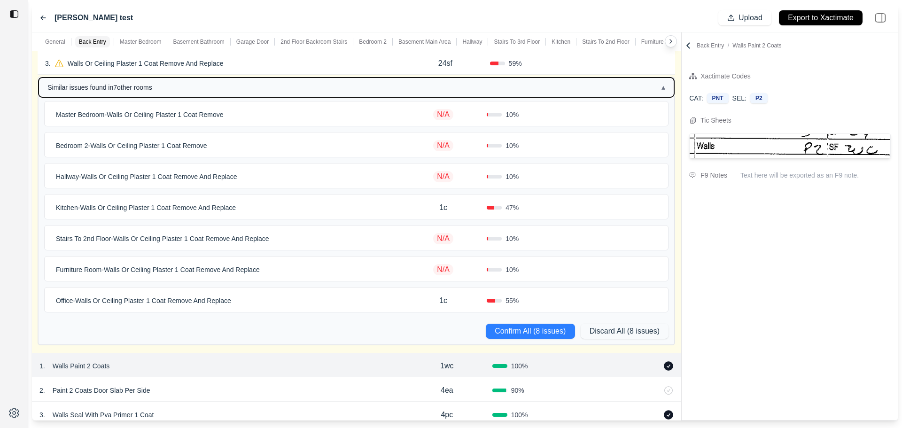
scroll to position [94, 0]
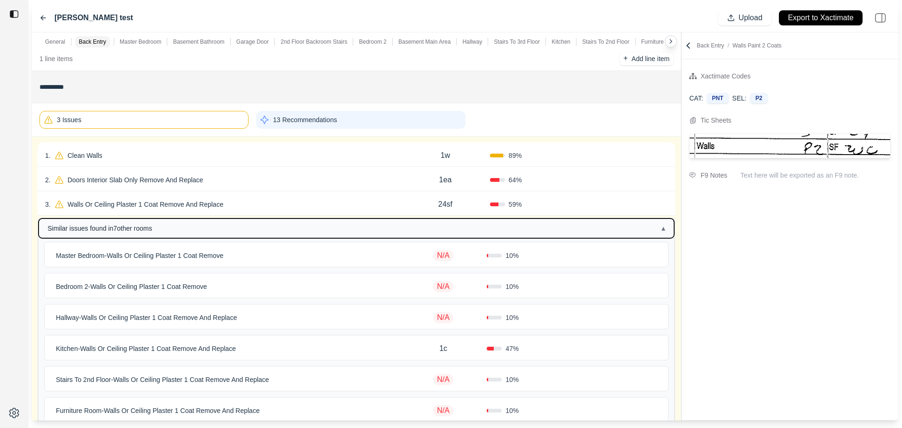
click at [194, 229] on button "Similar issues found in 7 other room s ▴" at bounding box center [356, 228] width 635 height 20
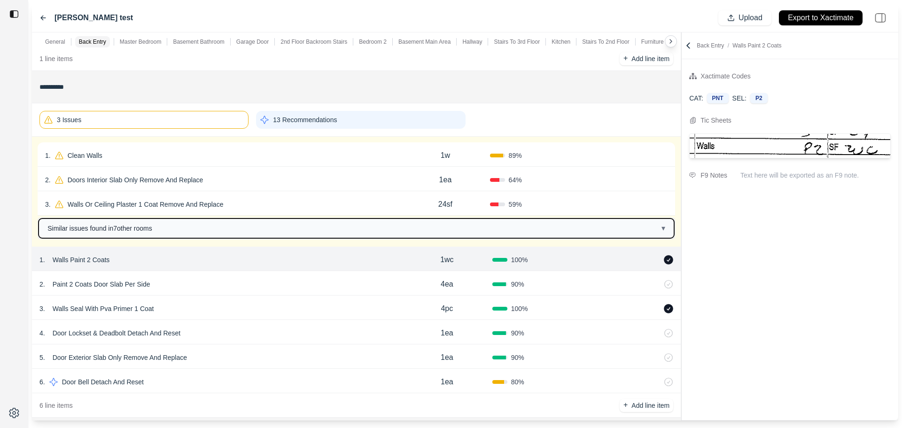
scroll to position [141, 0]
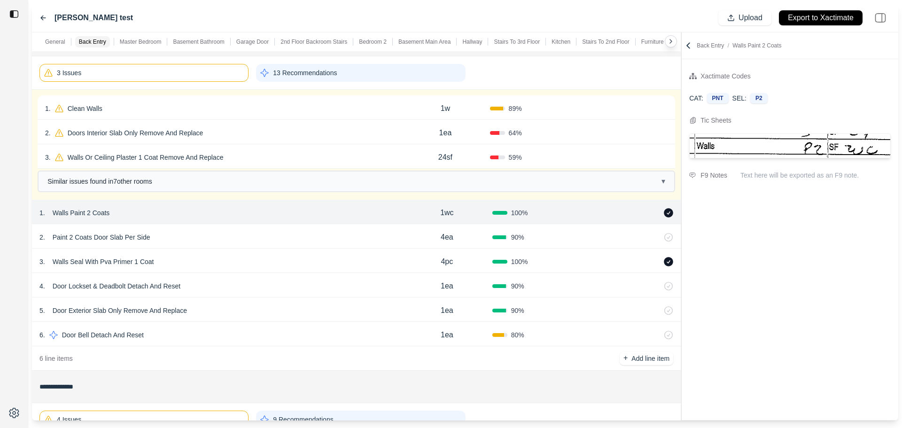
click at [216, 213] on div "1 . Walls Paint 2 Coats" at bounding box center [220, 212] width 362 height 13
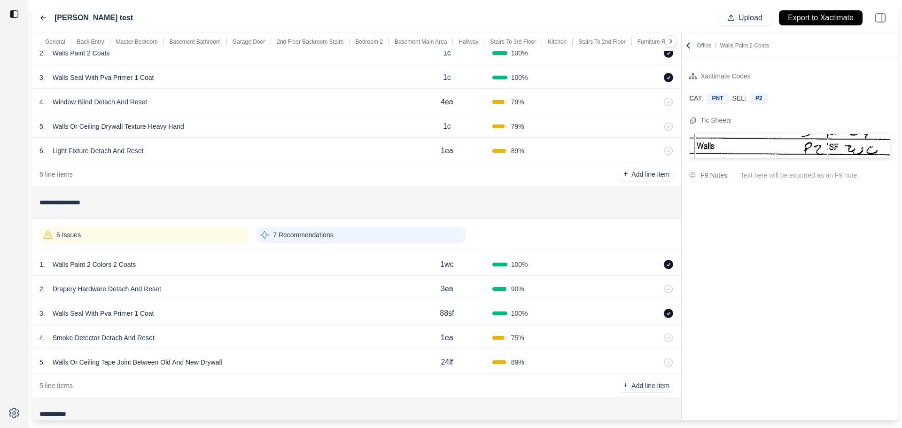
scroll to position [2629, 0]
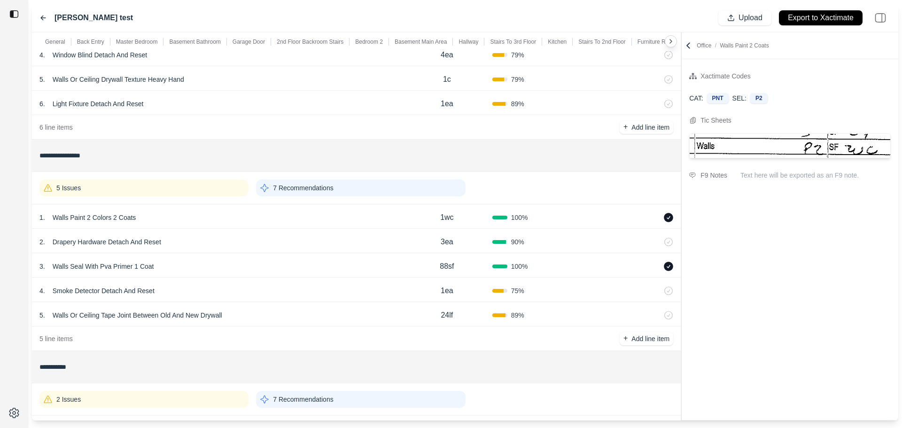
click at [228, 219] on div "1 . Walls Paint 2 Colors 2 Coats" at bounding box center [220, 217] width 362 height 13
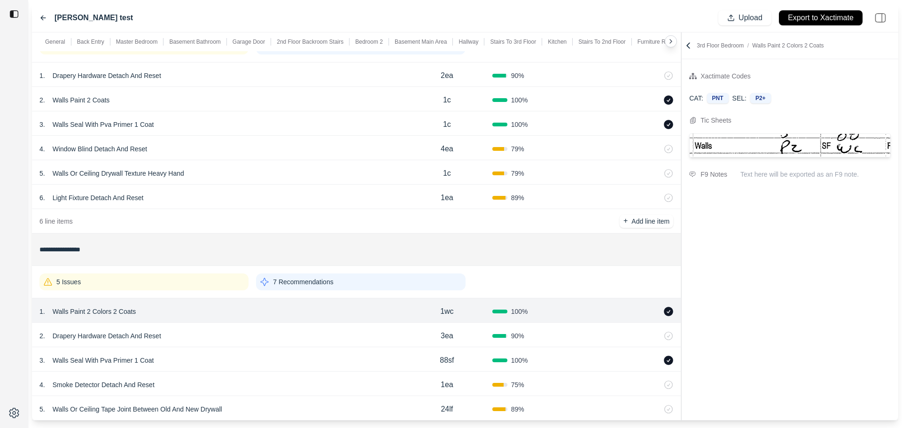
scroll to position [2489, 0]
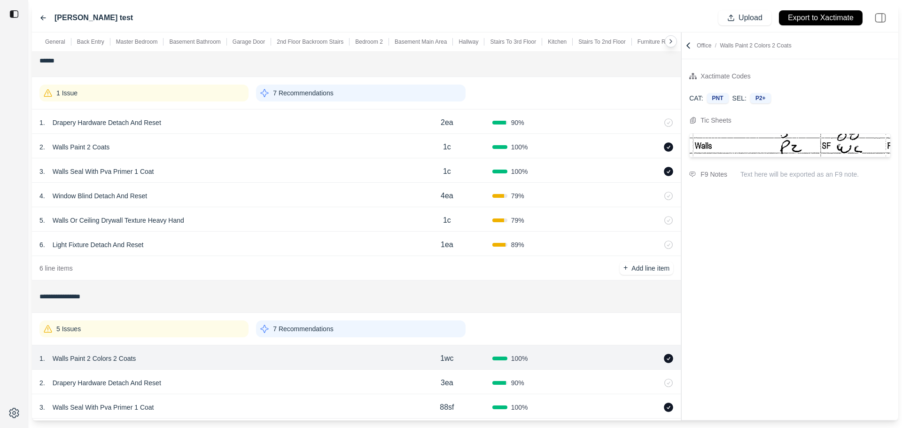
click at [195, 147] on div "2 . Walls Paint 2 Coats" at bounding box center [220, 146] width 362 height 13
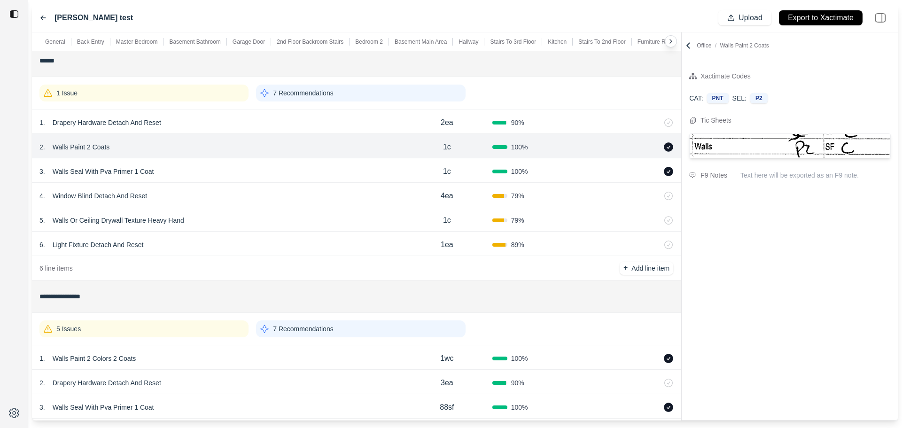
click at [184, 359] on div "1 . Walls Paint 2 Colors 2 Coats" at bounding box center [220, 358] width 362 height 13
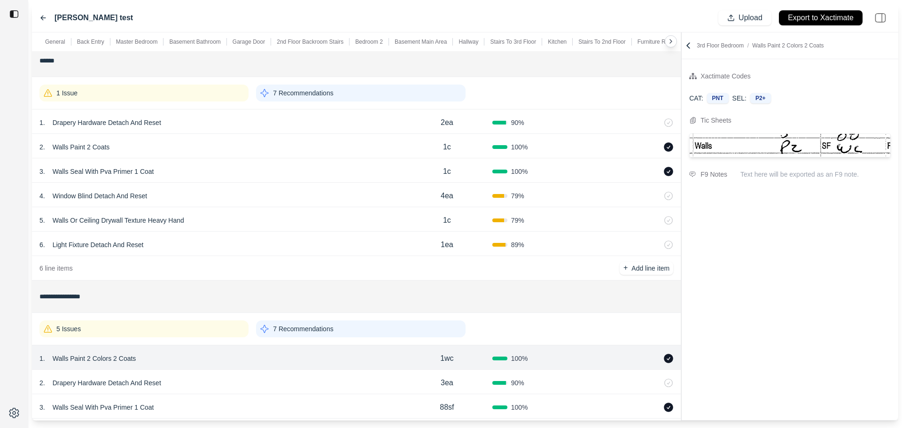
click at [94, 360] on p "Walls Paint 2 Colors 2 Coats" at bounding box center [94, 358] width 91 height 13
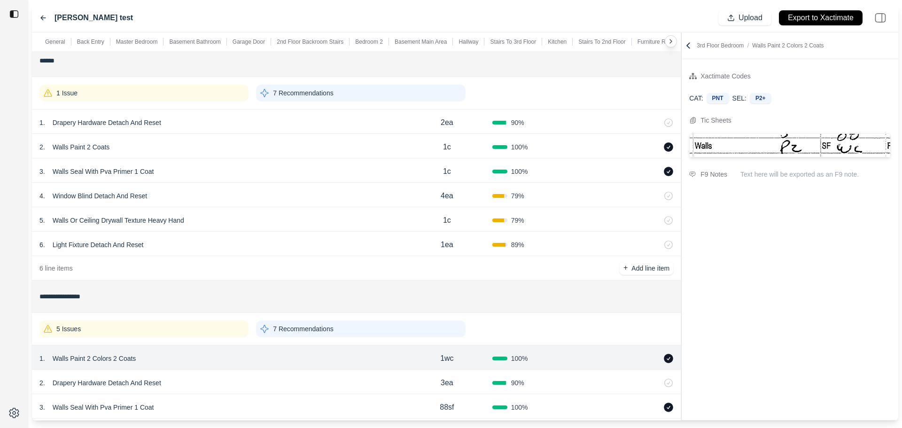
click at [108, 144] on p "Walls Paint 2 Coats" at bounding box center [81, 146] width 65 height 13
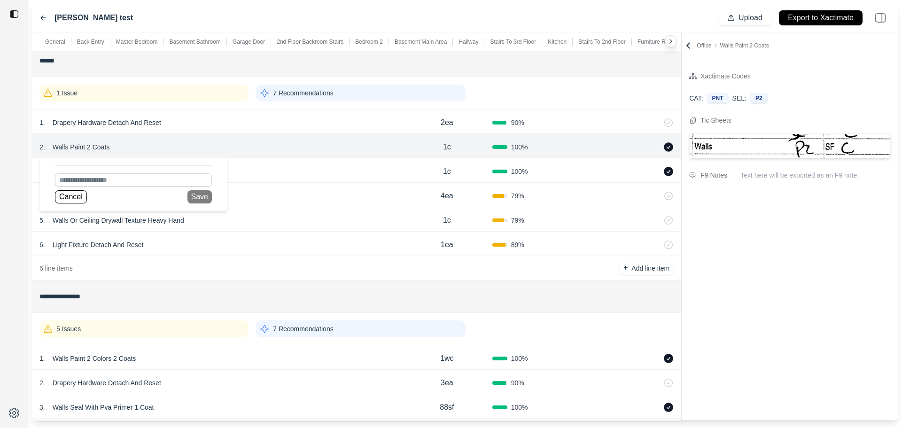
click at [184, 142] on div "2 . Walls Paint 2 Coats Cancel Save" at bounding box center [220, 146] width 362 height 13
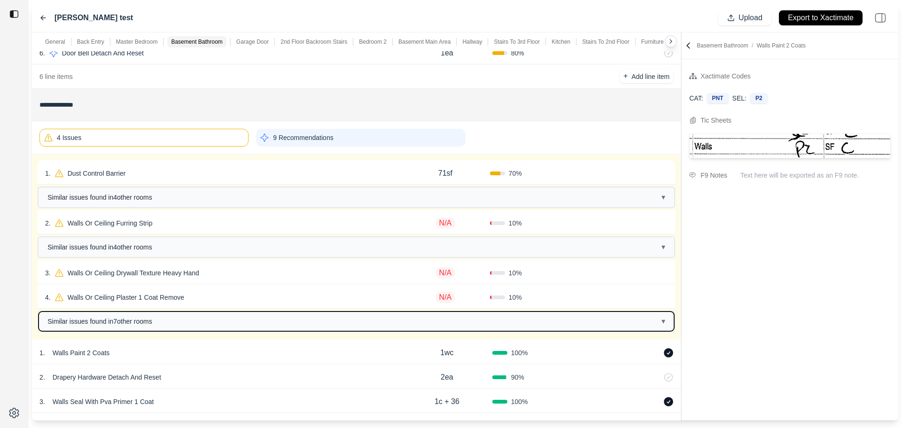
click at [220, 327] on button "Similar issues found in 7 other room s ▾" at bounding box center [356, 321] width 635 height 20
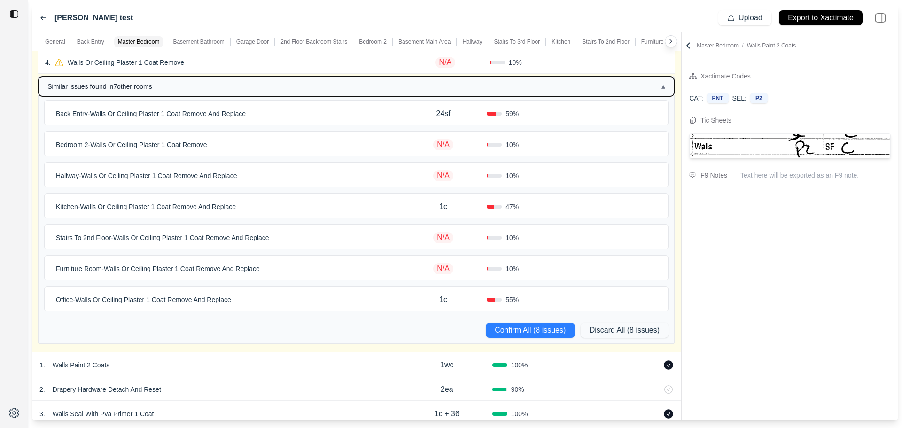
scroll to position [610, 0]
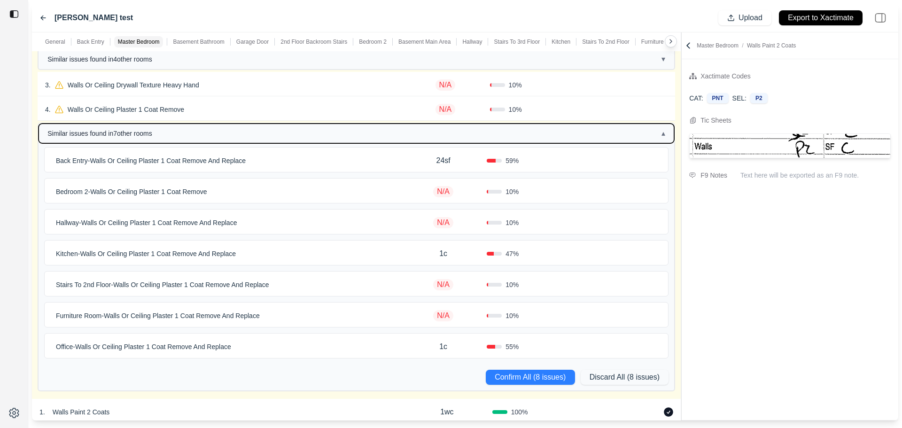
click at [186, 139] on button "Similar issues found in 7 other room s ▴" at bounding box center [356, 133] width 635 height 20
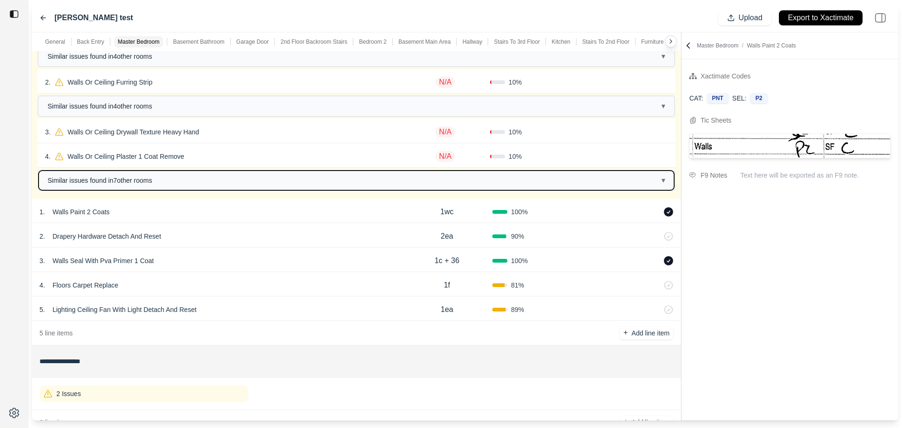
scroll to position [516, 0]
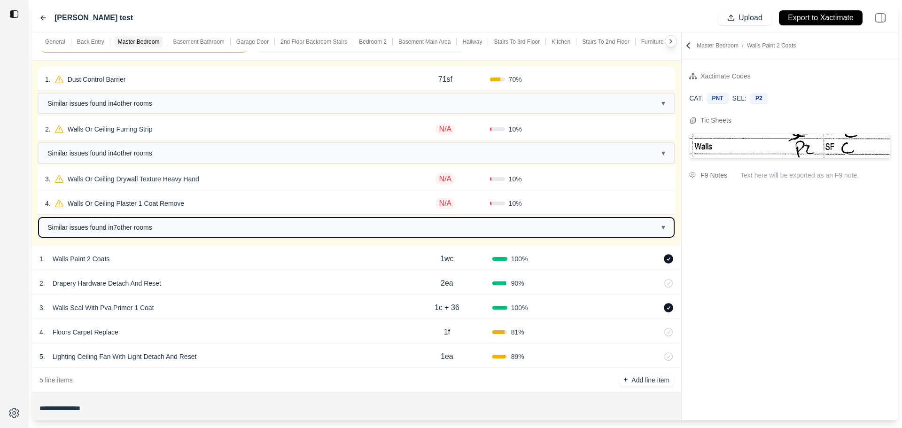
click at [117, 221] on button "Similar issues found in 7 other room s ▾" at bounding box center [356, 227] width 635 height 20
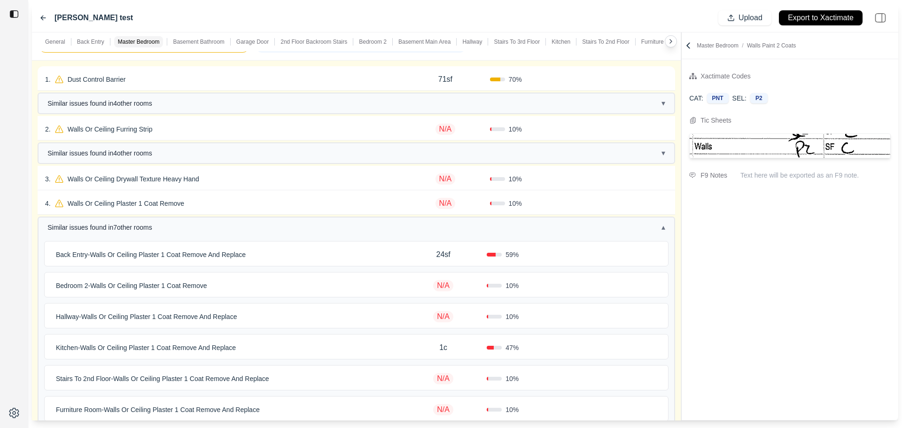
click at [124, 261] on p "Back Entry - Walls Or Ceiling Plaster 1 Coat Remove And Replace" at bounding box center [150, 254] width 197 height 13
select select "*"
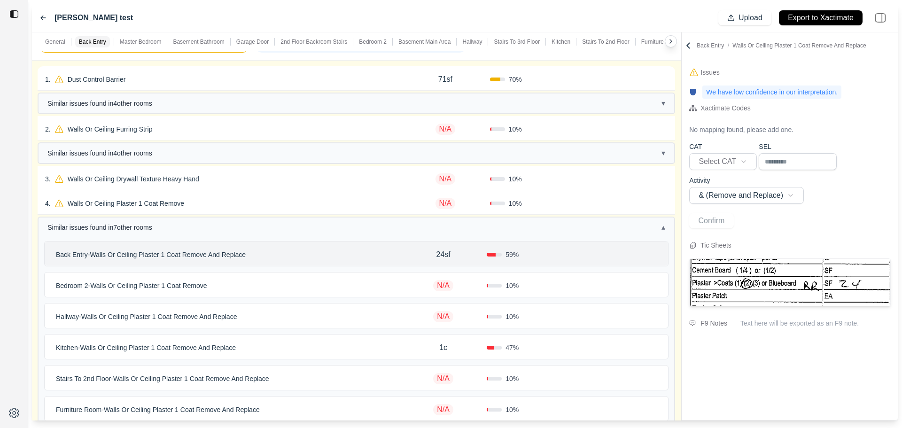
click at [135, 253] on p "Back Entry - Walls Or Ceiling Plaster 1 Coat Remove And Replace" at bounding box center [150, 254] width 197 height 13
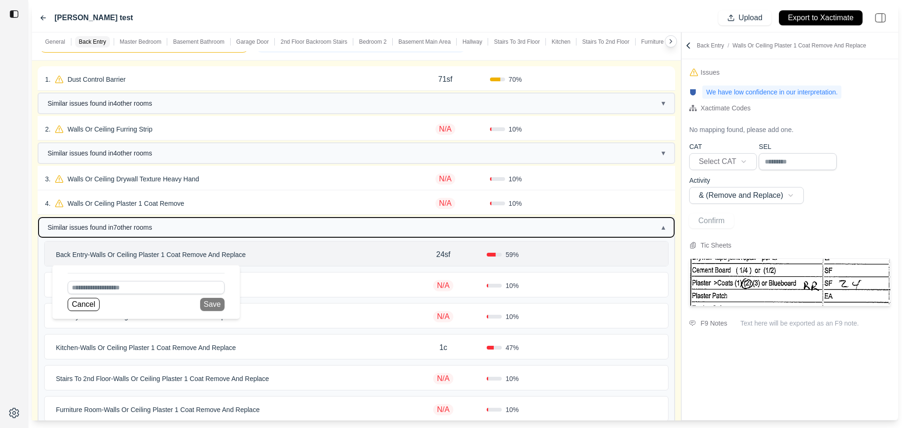
click at [225, 226] on button "Similar issues found in 7 other room s ▴" at bounding box center [356, 227] width 635 height 20
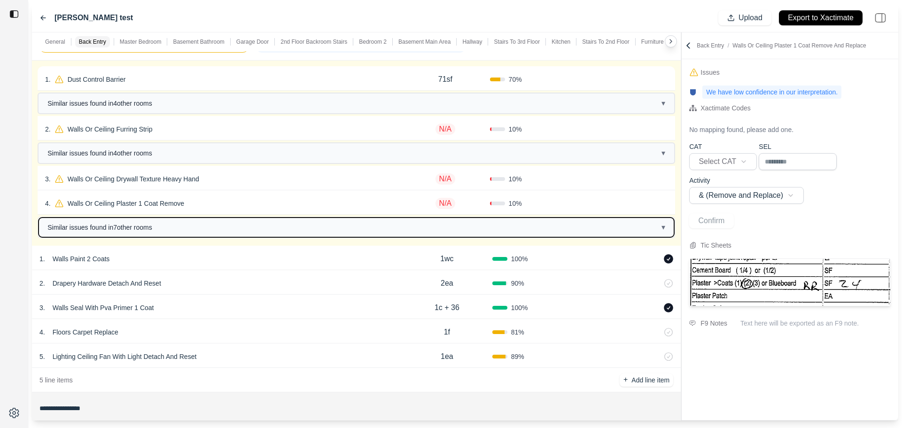
click at [114, 228] on span "Similar issues found in 7 other room s" at bounding box center [99, 227] width 105 height 9
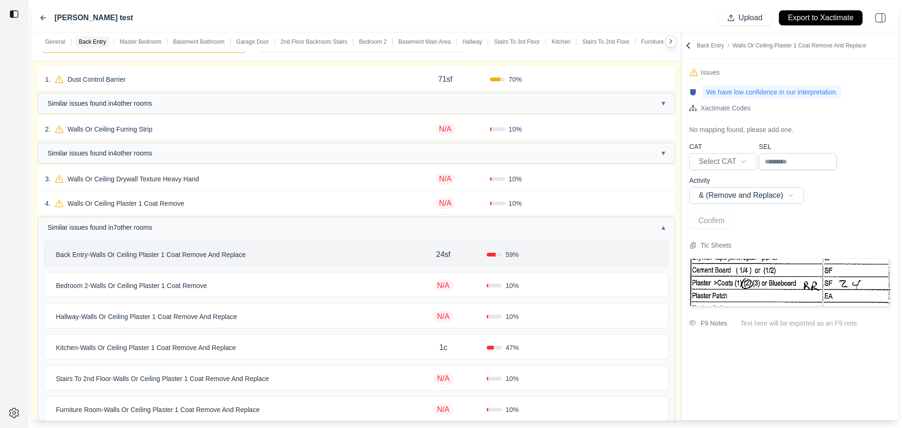
click at [112, 258] on p "Back Entry - Walls Or Ceiling Plaster 1 Coat Remove And Replace" at bounding box center [150, 254] width 197 height 13
click at [127, 253] on p "Back Entry - Walls Or Ceiling Plaster 1 Coat Remove And Replace" at bounding box center [150, 254] width 197 height 13
